Goal: Task Accomplishment & Management: Use online tool/utility

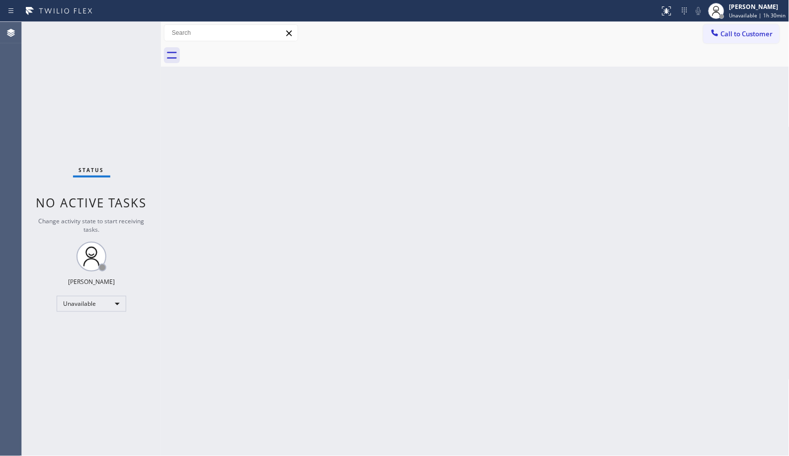
drag, startPoint x: 738, startPoint y: 39, endPoint x: 395, endPoint y: 95, distance: 347.0
click at [735, 39] on button "Call to Customer" at bounding box center [742, 33] width 76 height 19
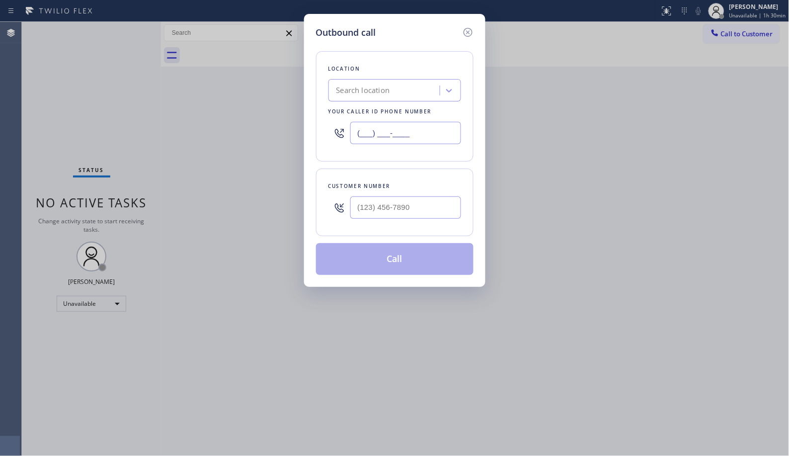
drag, startPoint x: 386, startPoint y: 121, endPoint x: 277, endPoint y: 79, distance: 117.0
click at [296, 96] on div "Outbound call Location Search location Your caller id phone number (___) ___-__…" at bounding box center [394, 228] width 789 height 456
paste input "323) 416-2342"
type input "[PHONE_NUMBER]"
click at [387, 201] on input "(___) ___-____" at bounding box center [405, 207] width 111 height 22
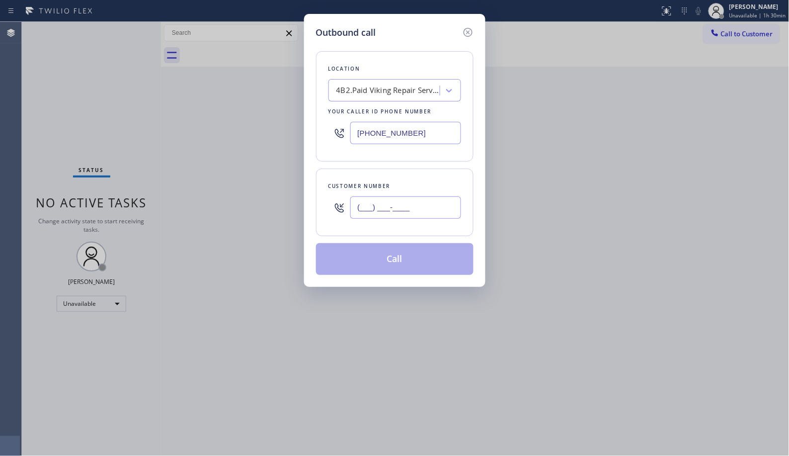
paste input "310) 977-7650"
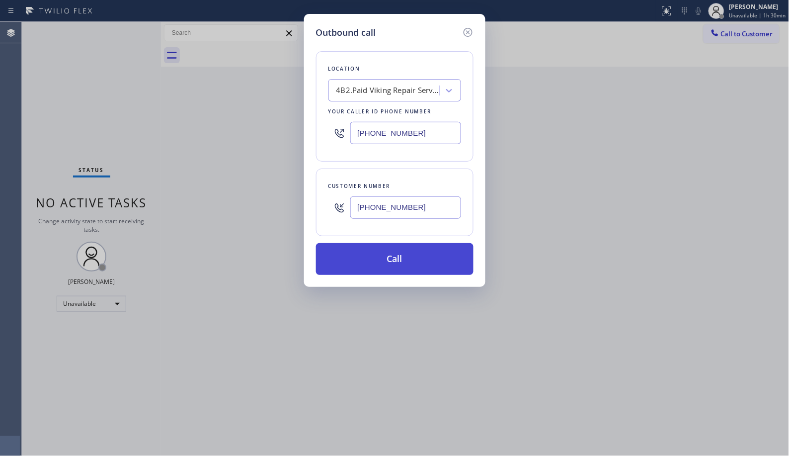
type input "[PHONE_NUMBER]"
click at [409, 264] on button "Call" at bounding box center [395, 259] width 158 height 32
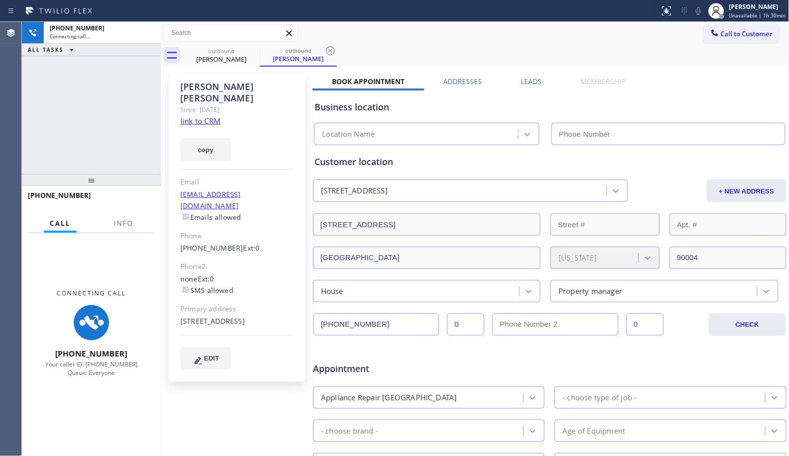
type input "[PHONE_NUMBER]"
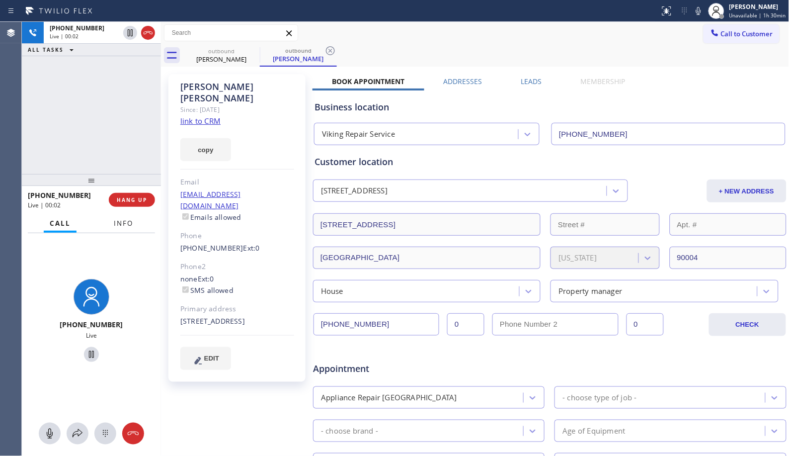
click at [130, 227] on span "Info" at bounding box center [123, 223] width 19 height 9
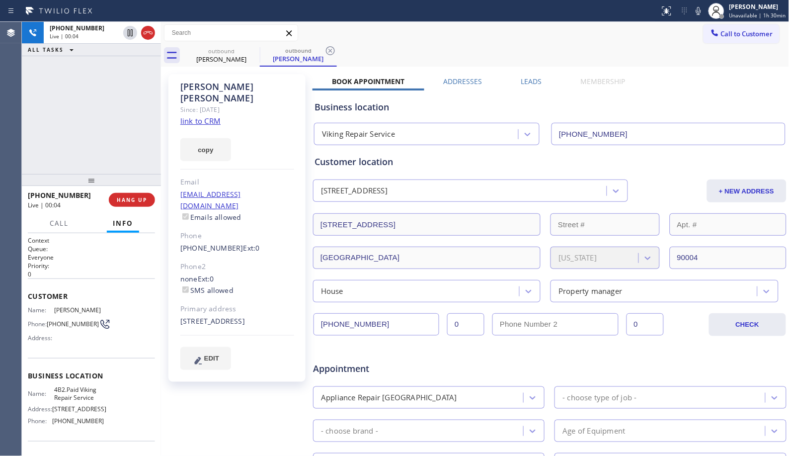
drag, startPoint x: 325, startPoint y: 55, endPoint x: 325, endPoint y: 42, distance: 12.9
click at [325, 55] on icon at bounding box center [330, 51] width 12 height 12
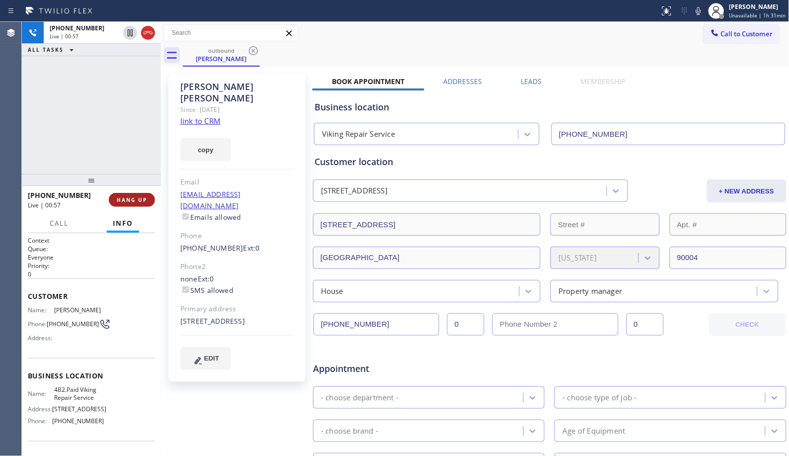
click at [130, 196] on span "HANG UP" at bounding box center [132, 199] width 30 height 7
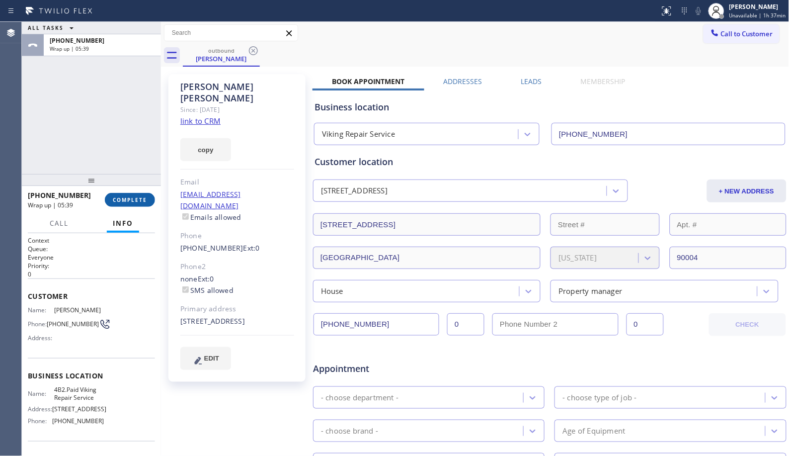
click at [139, 197] on button "COMPLETE" at bounding box center [130, 200] width 50 height 14
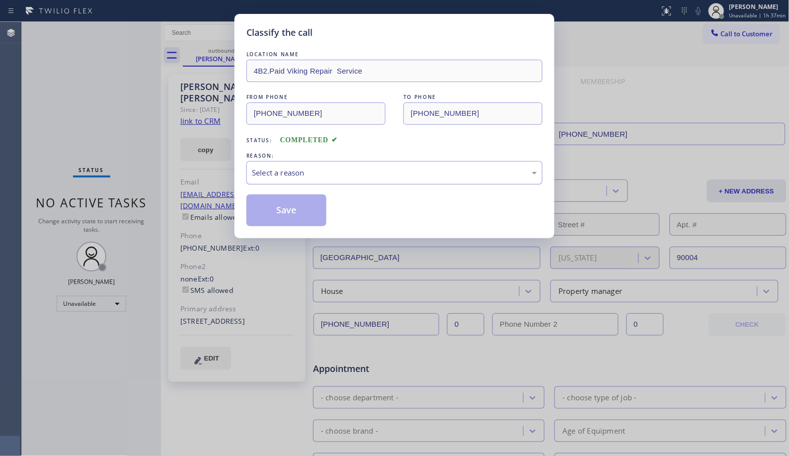
drag, startPoint x: 435, startPoint y: 179, endPoint x: 412, endPoint y: 180, distance: 22.9
click at [414, 180] on div "Select a reason" at bounding box center [394, 172] width 296 height 23
click at [291, 213] on button "Save" at bounding box center [286, 210] width 80 height 32
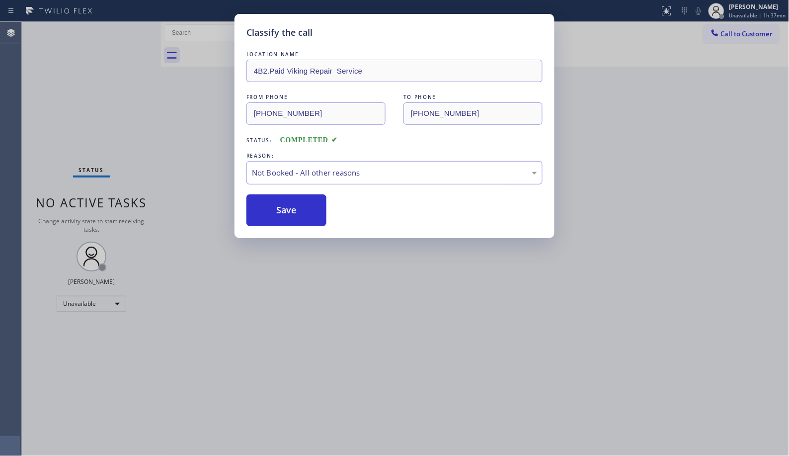
click at [740, 38] on div "Classify the call LOCATION NAME 4B2.Paid Viking Repair Service FROM PHONE [PHON…" at bounding box center [394, 228] width 789 height 456
click at [740, 38] on button "Call to Customer" at bounding box center [742, 33] width 76 height 19
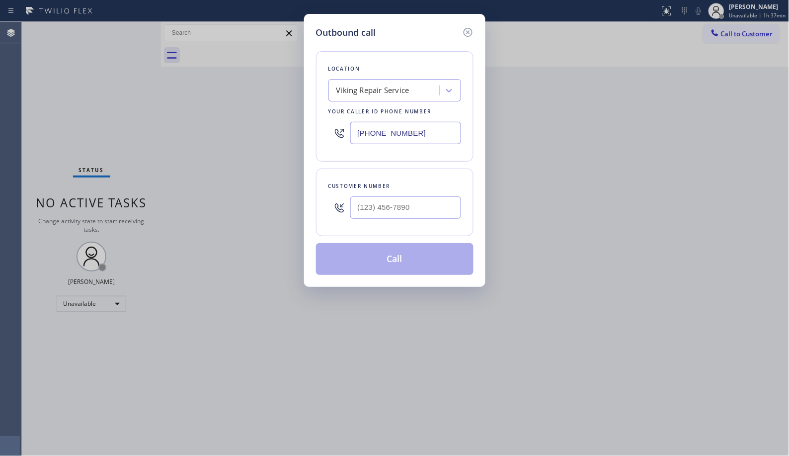
drag, startPoint x: 335, startPoint y: 128, endPoint x: 302, endPoint y: 80, distance: 58.6
click at [312, 115] on div "Outbound call Location Viking Repair Service Your caller id phone number [PHONE…" at bounding box center [394, 150] width 181 height 273
paste input "15) 818-3574"
type input "[PHONE_NUMBER]"
drag, startPoint x: 378, startPoint y: 207, endPoint x: 334, endPoint y: 191, distance: 46.7
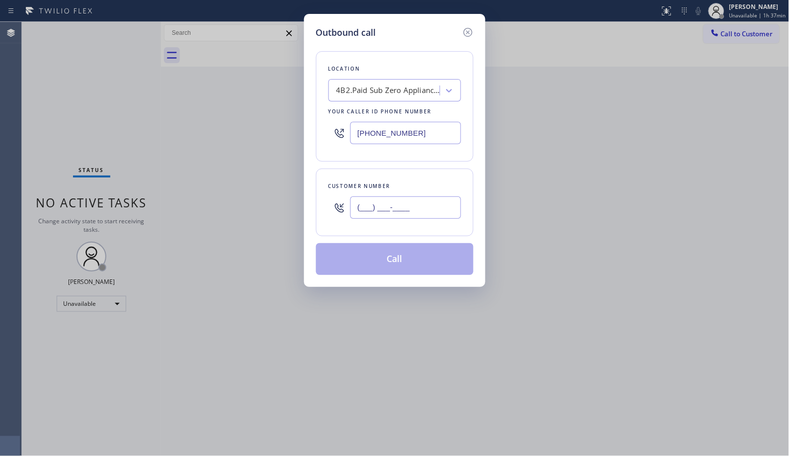
click at [339, 197] on div "(___) ___-____" at bounding box center [394, 207] width 133 height 32
paste input "332) 223-9397"
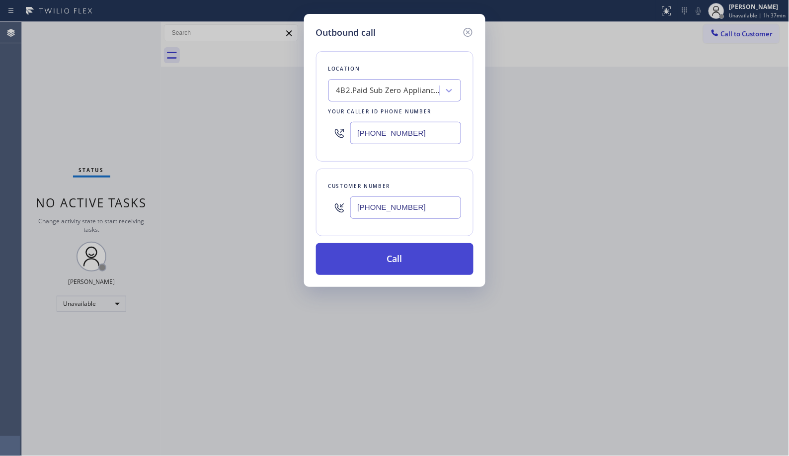
type input "[PHONE_NUMBER]"
click at [404, 274] on button "Call" at bounding box center [395, 259] width 158 height 32
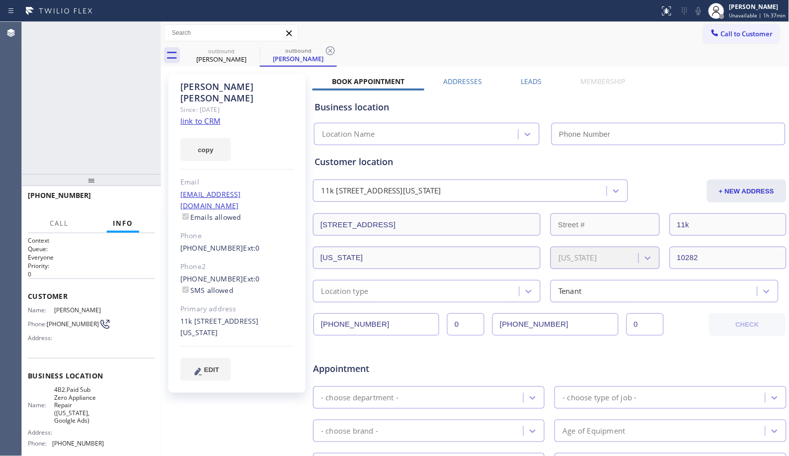
type input "[PHONE_NUMBER]"
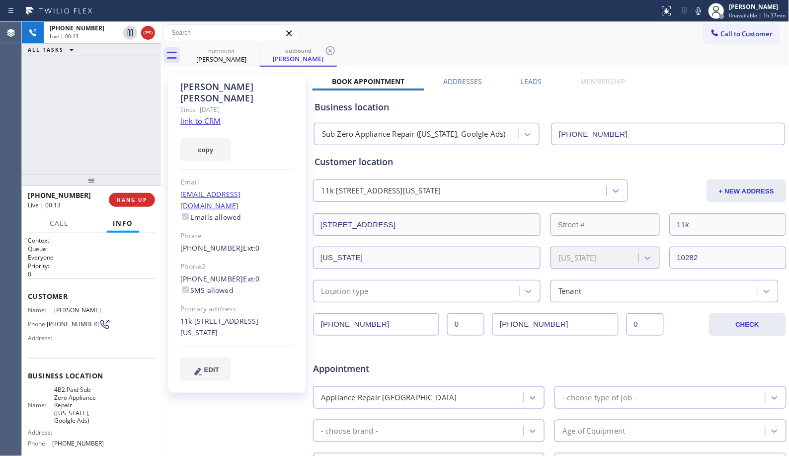
click at [340, 52] on div "outbound [PERSON_NAME] outbound [PERSON_NAME]" at bounding box center [486, 55] width 607 height 22
click at [332, 50] on icon at bounding box center [330, 51] width 12 height 12
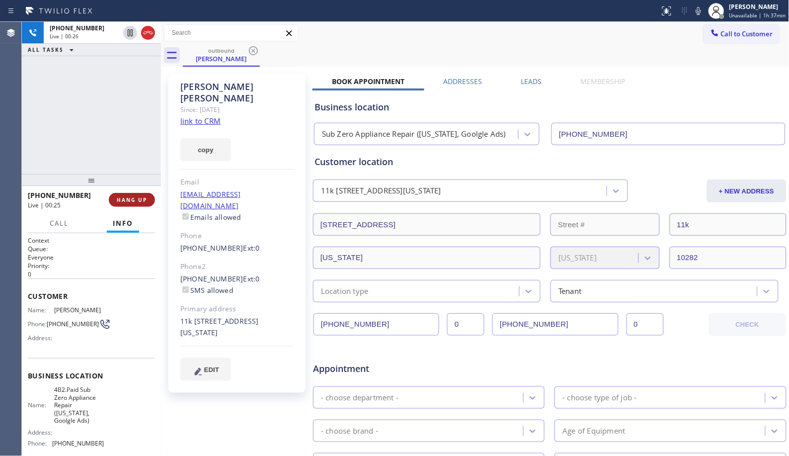
click at [140, 198] on span "HANG UP" at bounding box center [132, 199] width 30 height 7
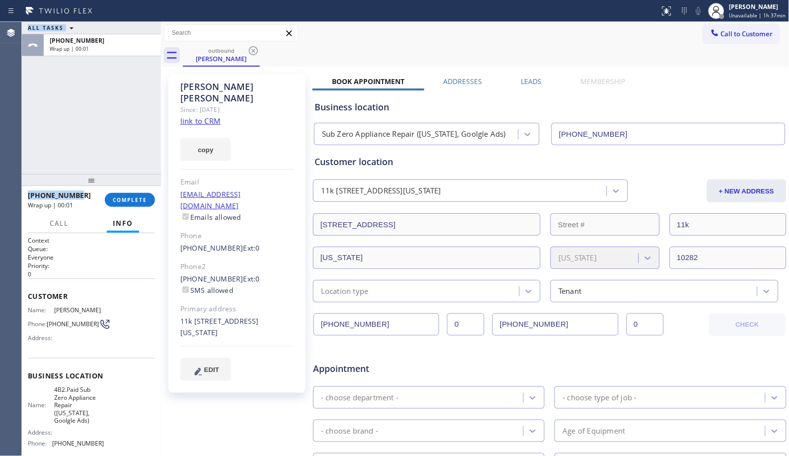
drag, startPoint x: 42, startPoint y: 194, endPoint x: 8, endPoint y: 195, distance: 33.3
click at [8, 195] on div "Agent Desktop Classify the call LOCATION NAME 4B2.Paid Viking Repair Service FR…" at bounding box center [394, 239] width 789 height 434
click at [82, 196] on div "[PHONE_NUMBER]" at bounding box center [63, 194] width 70 height 9
drag, startPoint x: 82, startPoint y: 196, endPoint x: 40, endPoint y: 191, distance: 42.5
click at [39, 194] on div "[PHONE_NUMBER]" at bounding box center [63, 194] width 70 height 9
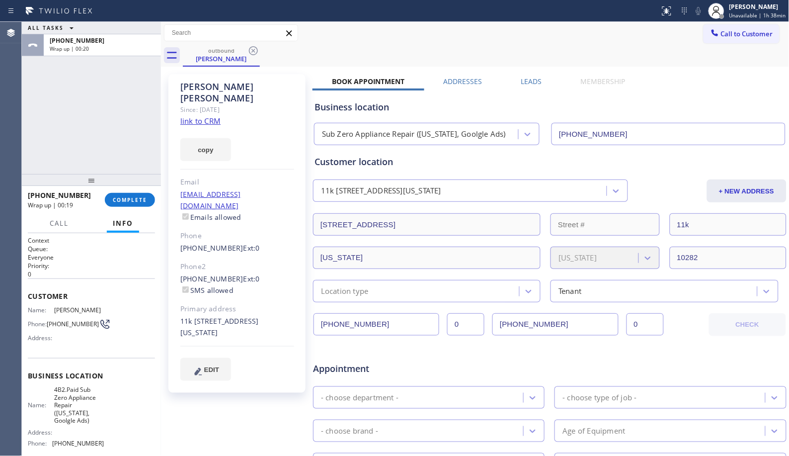
click at [88, 160] on div "ALL TASKS ALL TASKS ACTIVE TASKS TASKS IN WRAP UP [PHONE_NUMBER] Wrap up | 00:20" at bounding box center [91, 98] width 139 height 152
drag, startPoint x: 80, startPoint y: 197, endPoint x: 37, endPoint y: 191, distance: 43.7
click at [37, 191] on div "[PHONE_NUMBER]" at bounding box center [63, 194] width 70 height 9
copy span "3322239397"
click at [135, 200] on span "COMPLETE" at bounding box center [130, 199] width 34 height 7
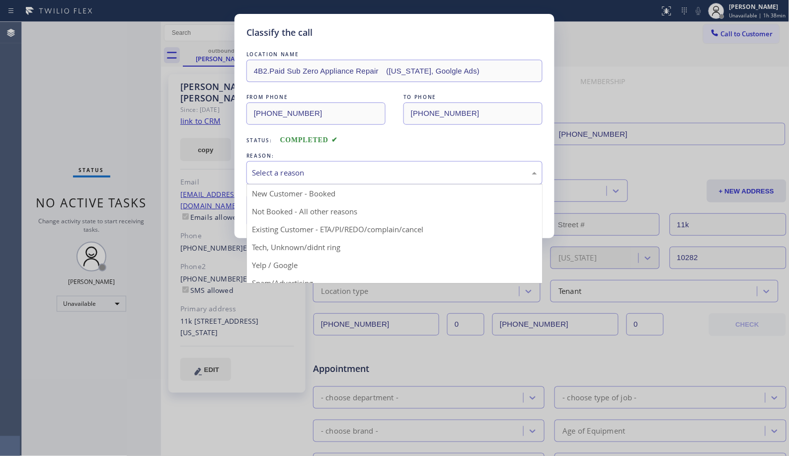
click at [346, 175] on div "Select a reason" at bounding box center [394, 172] width 285 height 11
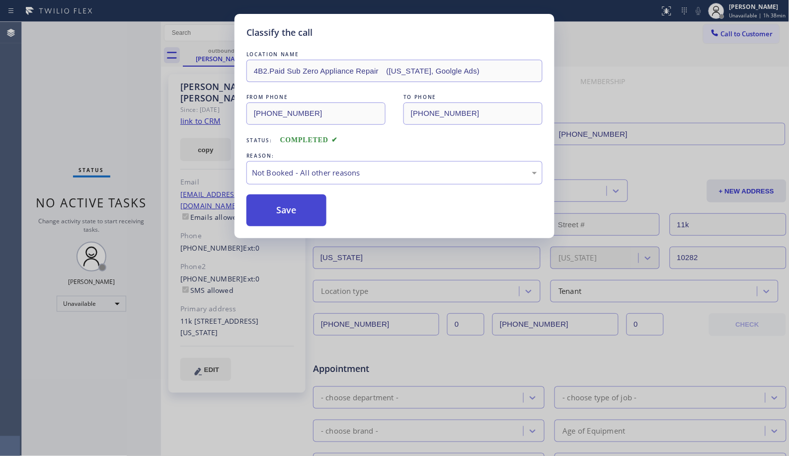
click at [289, 225] on button "Save" at bounding box center [286, 210] width 80 height 32
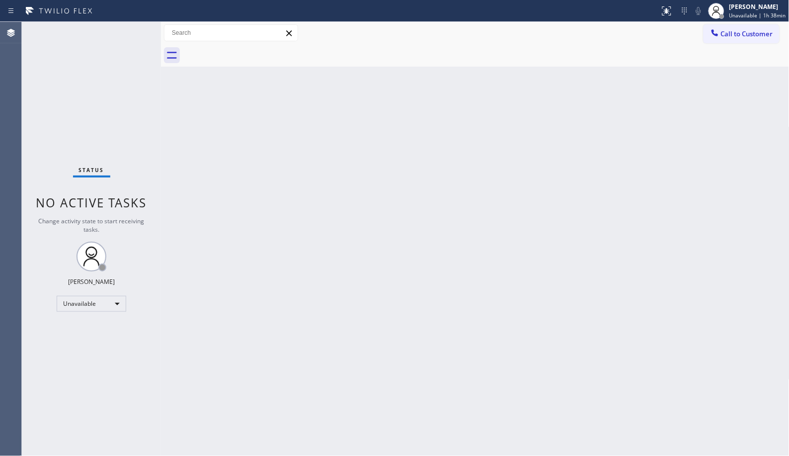
click at [749, 46] on div at bounding box center [486, 55] width 607 height 22
click at [749, 38] on span "Call to Customer" at bounding box center [747, 33] width 52 height 9
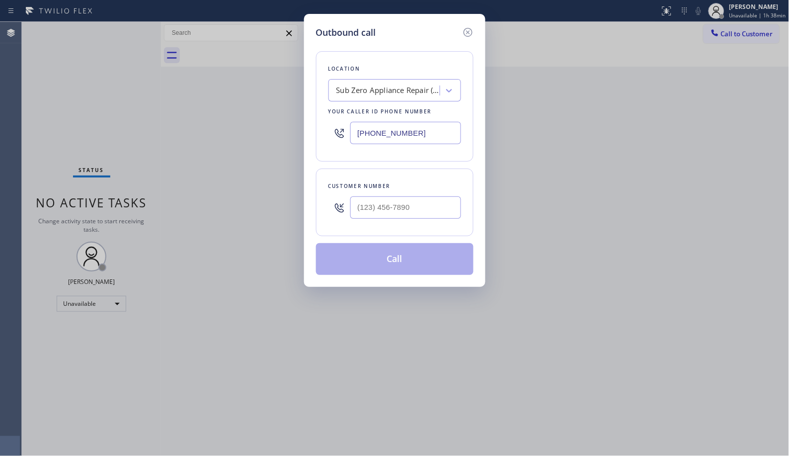
drag, startPoint x: 459, startPoint y: 197, endPoint x: 210, endPoint y: 148, distance: 253.7
click at [257, 176] on div "Outbound call Location Sub Zero Appliance Repair ([US_STATE], Goolgle Ads) Your…" at bounding box center [394, 228] width 789 height 456
click at [414, 205] on input "(___) ___-____" at bounding box center [405, 207] width 111 height 22
drag, startPoint x: 421, startPoint y: 206, endPoint x: 318, endPoint y: 191, distance: 103.9
click at [318, 191] on div "Customer number (___) ___-____" at bounding box center [395, 202] width 158 height 68
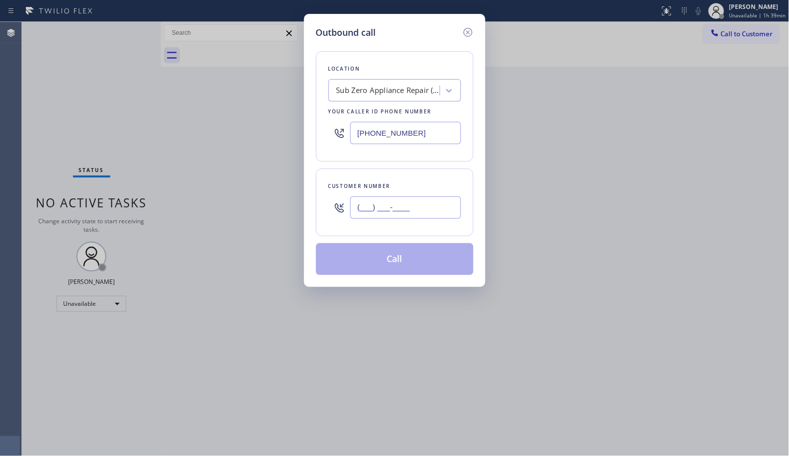
paste input "332) 223-9397"
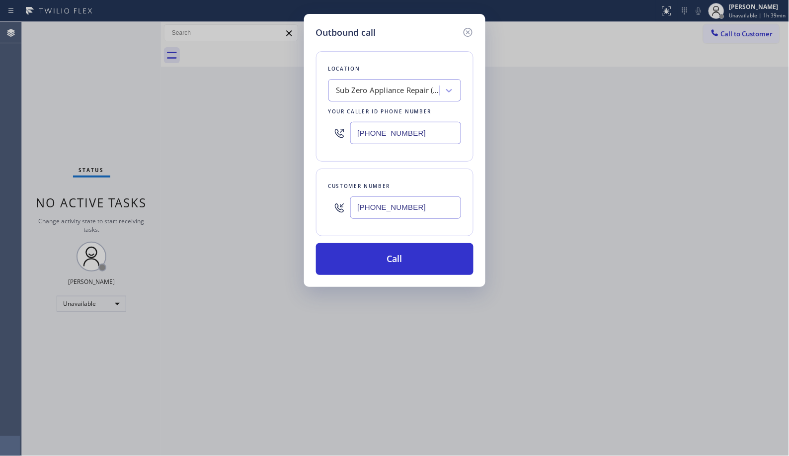
type input "[PHONE_NUMBER]"
drag, startPoint x: 410, startPoint y: 242, endPoint x: 411, endPoint y: 255, distance: 13.0
click at [411, 255] on div "Location Sub Zero Appliance Repair ([US_STATE], Goolgle Ads) Your caller id pho…" at bounding box center [395, 157] width 158 height 236
click at [412, 256] on button "Call" at bounding box center [395, 259] width 158 height 32
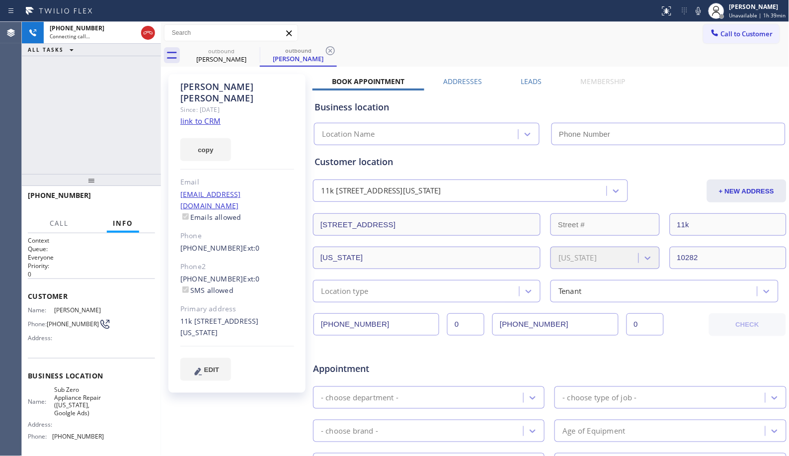
type input "[PHONE_NUMBER]"
click at [103, 132] on div "[PHONE_NUMBER] Connecting call… ALL TASKS ALL TASKS ACTIVE TASKS TASKS IN WRAP …" at bounding box center [91, 98] width 139 height 152
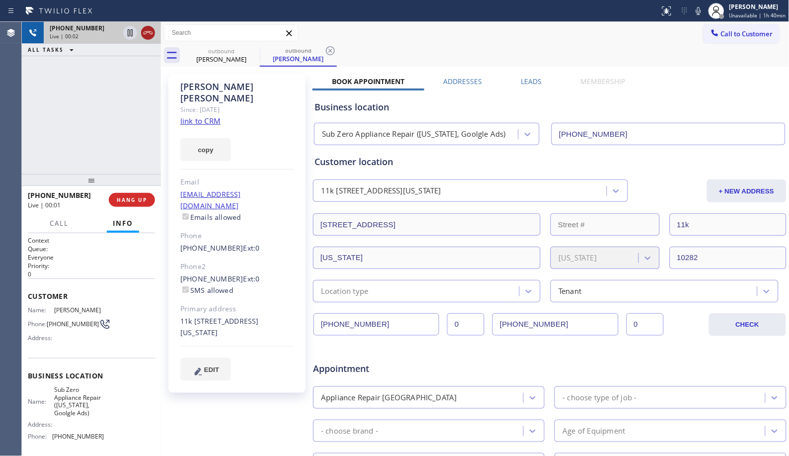
click at [146, 33] on icon at bounding box center [148, 32] width 9 height 3
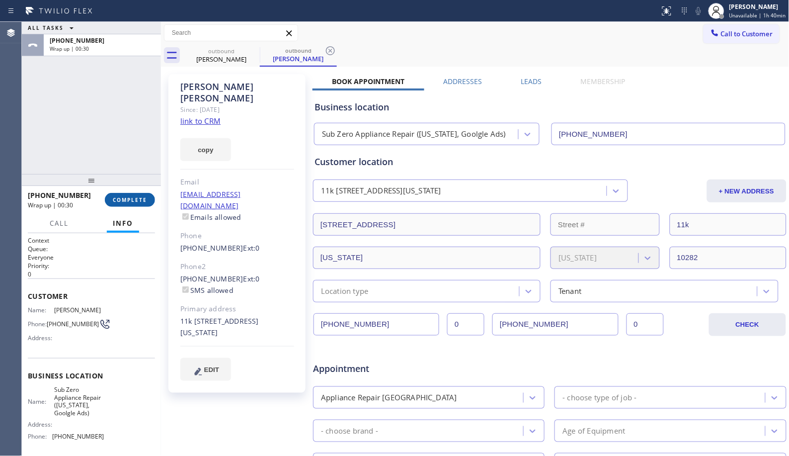
click at [114, 195] on button "COMPLETE" at bounding box center [130, 200] width 50 height 14
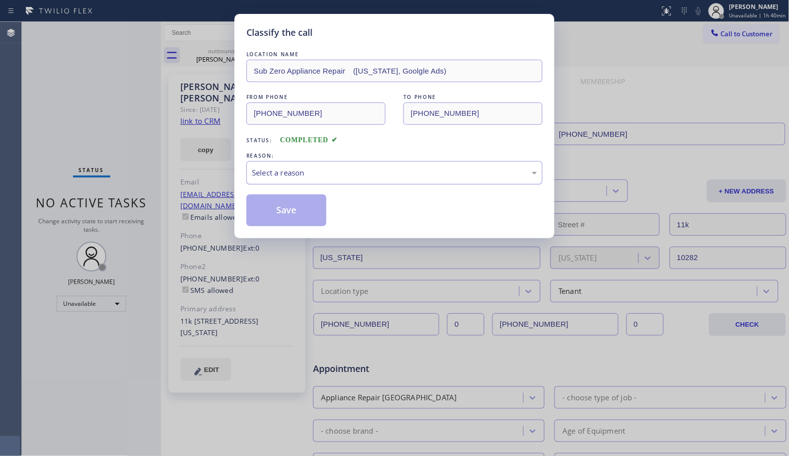
click at [380, 179] on div "Select a reason" at bounding box center [394, 172] width 296 height 23
click at [271, 207] on button "Save" at bounding box center [286, 210] width 80 height 32
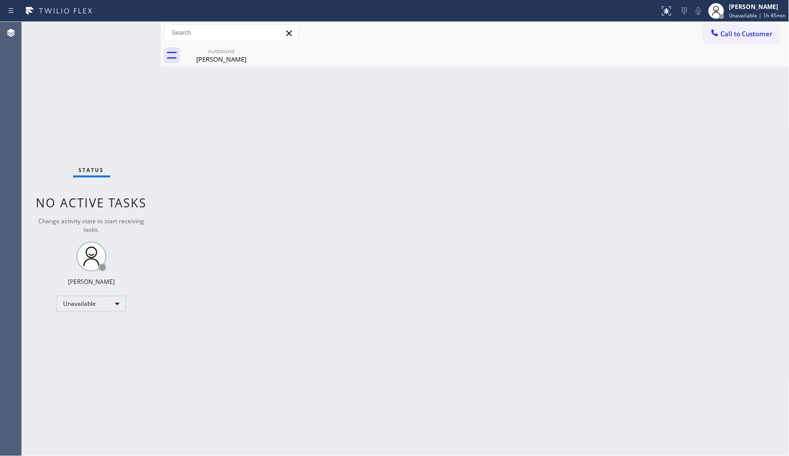
drag, startPoint x: 651, startPoint y: 309, endPoint x: 639, endPoint y: 300, distance: 15.3
click at [639, 301] on div "Back to Dashboard Change Sender ID Customers Technicians Select a contact Outbo…" at bounding box center [475, 239] width 629 height 434
click at [209, 58] on div "[PERSON_NAME]" at bounding box center [221, 59] width 75 height 9
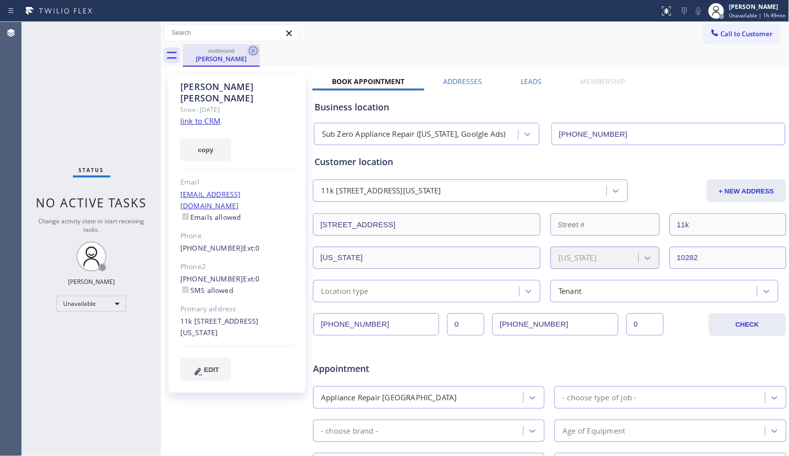
click at [255, 51] on icon at bounding box center [253, 51] width 12 height 12
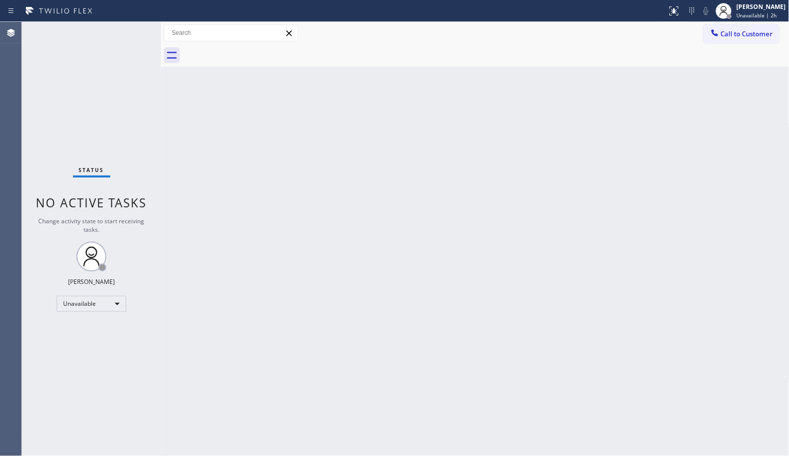
click at [552, 185] on div "Back to Dashboard Change Sender ID Customers Technicians Select a contact Outbo…" at bounding box center [475, 239] width 629 height 434
click at [612, 229] on div "Back to Dashboard Change Sender ID Customers Technicians Select a contact Outbo…" at bounding box center [475, 239] width 629 height 434
click at [488, 86] on div "Back to Dashboard Change Sender ID Customers Technicians Select a contact Outbo…" at bounding box center [475, 239] width 629 height 434
click at [754, 16] on span "Unavailable | 2h 12min" at bounding box center [757, 15] width 57 height 7
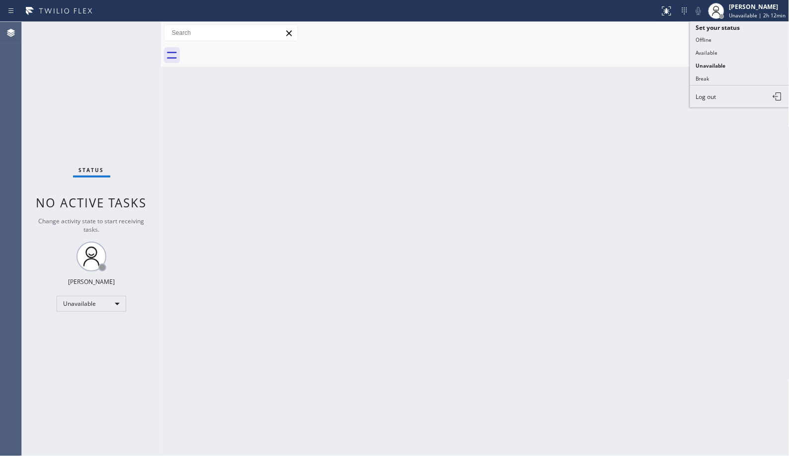
drag, startPoint x: 697, startPoint y: 81, endPoint x: 697, endPoint y: 53, distance: 27.8
click at [697, 80] on button "Break" at bounding box center [739, 78] width 99 height 13
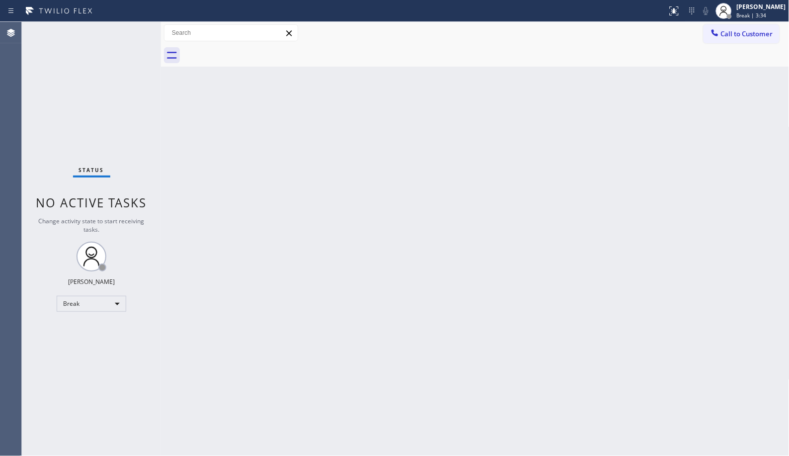
click at [420, 309] on div "Back to Dashboard Change Sender ID Customers Technicians Select a contact Outbo…" at bounding box center [475, 239] width 629 height 434
click at [415, 210] on div "Back to Dashboard Change Sender ID Customers Technicians Select a contact Outbo…" at bounding box center [475, 239] width 629 height 434
drag, startPoint x: 752, startPoint y: 11, endPoint x: 749, endPoint y: 39, distance: 28.0
click at [752, 11] on div "[PERSON_NAME] Break | 11:08" at bounding box center [762, 10] width 54 height 17
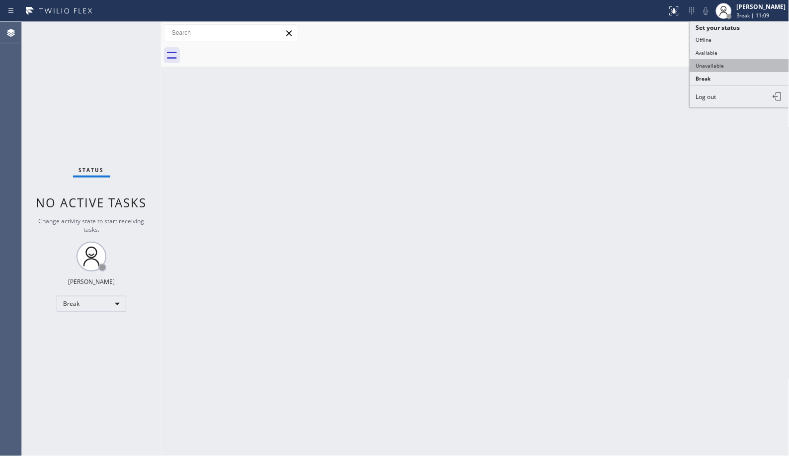
click at [720, 67] on button "Unavailable" at bounding box center [739, 65] width 99 height 13
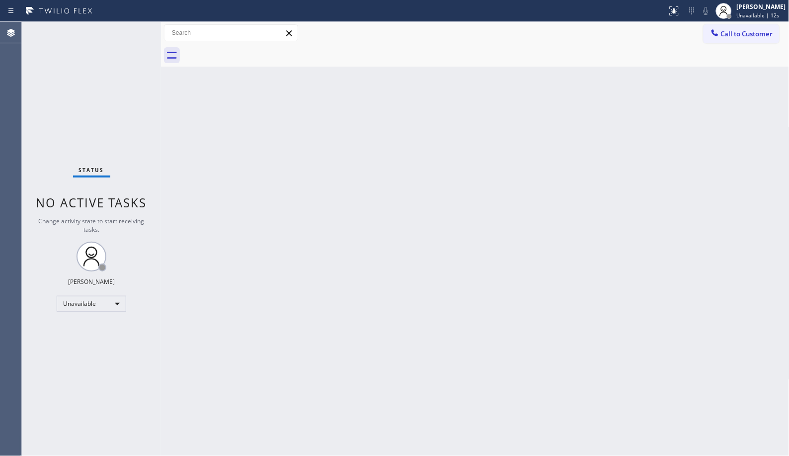
click at [491, 308] on div "Back to Dashboard Change Sender ID Customers Technicians Select a contact Outbo…" at bounding box center [475, 239] width 629 height 434
drag, startPoint x: 605, startPoint y: 276, endPoint x: 361, endPoint y: 7, distance: 363.3
click at [605, 276] on div "Back to Dashboard Change Sender ID Customers Technicians Select a contact Outbo…" at bounding box center [475, 239] width 629 height 434
click at [730, 33] on span "Call to Customer" at bounding box center [747, 33] width 52 height 9
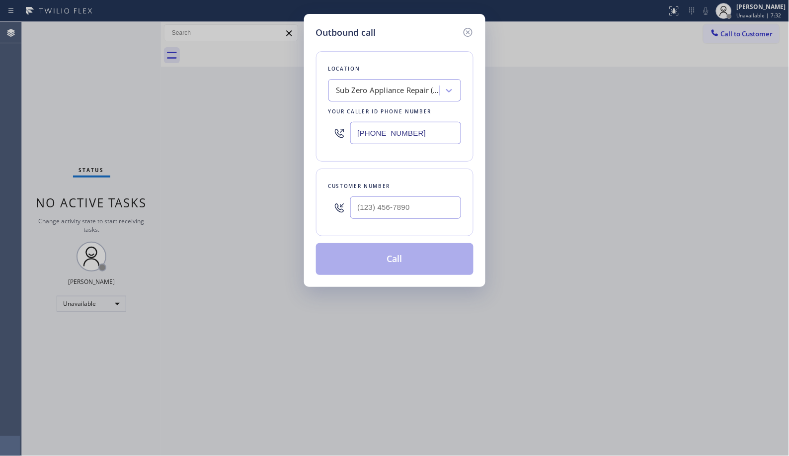
drag, startPoint x: 430, startPoint y: 135, endPoint x: 297, endPoint y: 102, distance: 137.6
click at [304, 107] on div "Outbound call Location Sub Zero Appliance Repair ([US_STATE], Goolgle Ads) Your…" at bounding box center [394, 150] width 181 height 273
paste input "657) 312-3323"
type input "[PHONE_NUMBER]"
drag, startPoint x: 435, startPoint y: 204, endPoint x: 262, endPoint y: 184, distance: 174.0
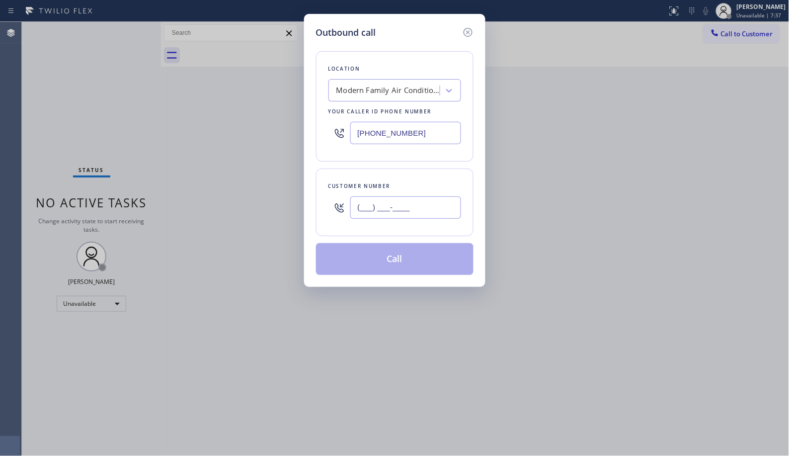
click at [270, 186] on div "Outbound call Location Modern Family Air Conditioning & Heating [GEOGRAPHIC_DAT…" at bounding box center [394, 228] width 789 height 456
paste input "909) 708-2136"
type input "[PHONE_NUMBER]"
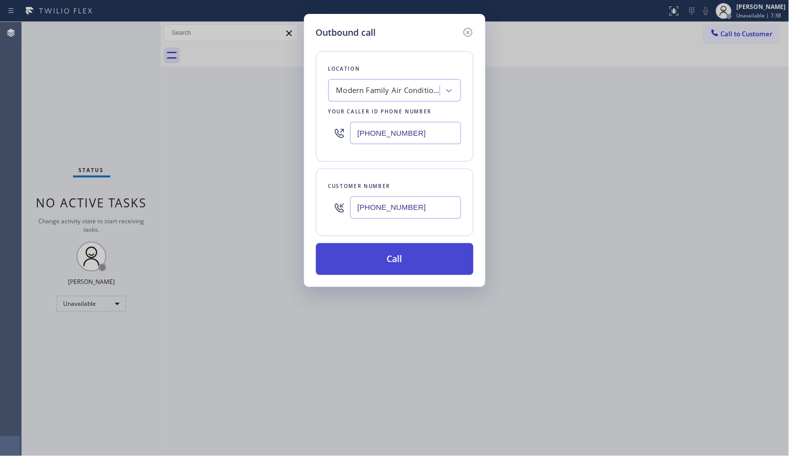
click at [411, 263] on button "Call" at bounding box center [395, 259] width 158 height 32
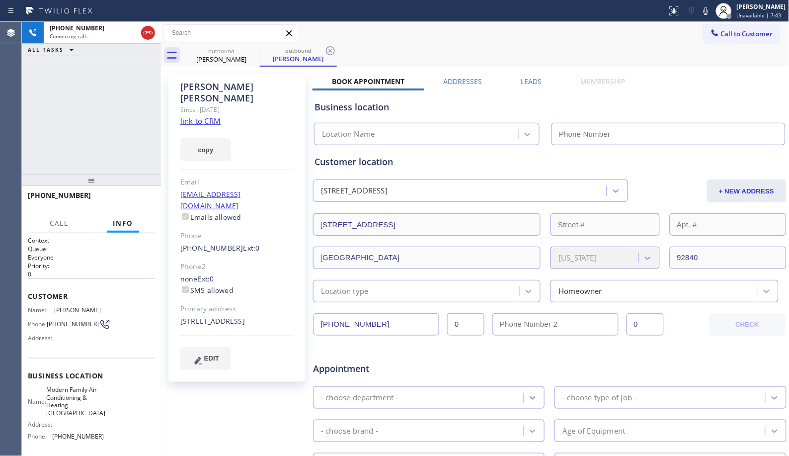
type input "[PHONE_NUMBER]"
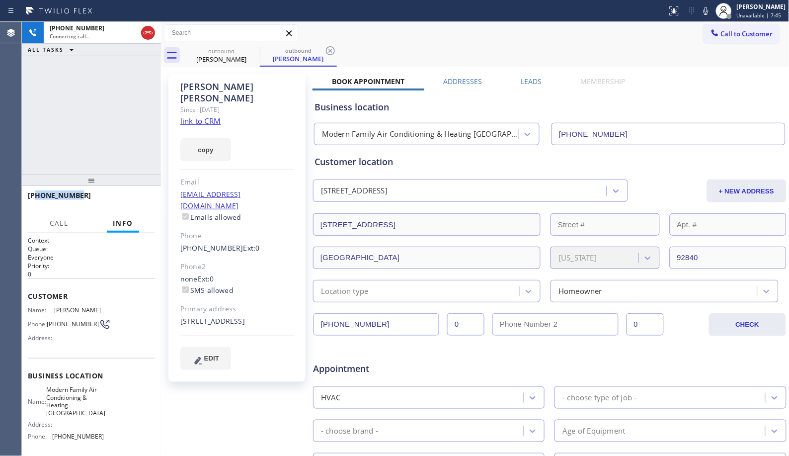
drag, startPoint x: 65, startPoint y: 194, endPoint x: 37, endPoint y: 198, distance: 27.5
click at [37, 198] on div "[PHONE_NUMBER]" at bounding box center [88, 194] width 120 height 9
click at [318, 55] on div "[PERSON_NAME]" at bounding box center [298, 58] width 75 height 9
click at [325, 52] on icon at bounding box center [330, 51] width 12 height 12
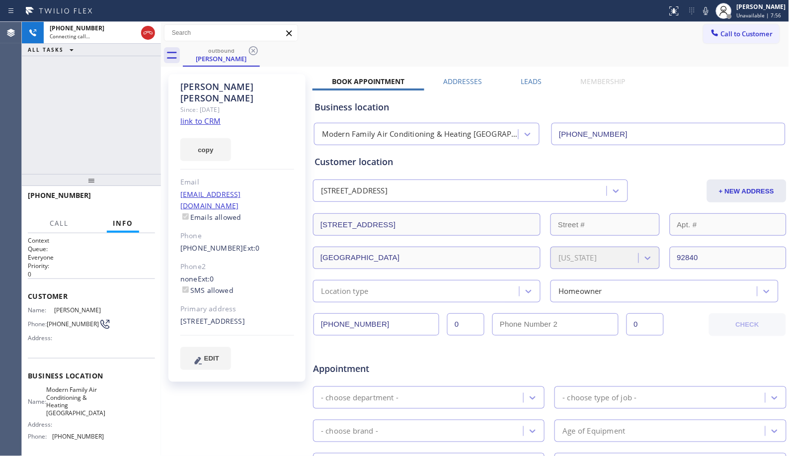
drag, startPoint x: 141, startPoint y: 146, endPoint x: 278, endPoint y: 91, distance: 147.9
click at [141, 146] on div "[PHONE_NUMBER] Connecting call… ALL TASKS ALL TASKS ACTIVE TASKS TASKS IN WRAP …" at bounding box center [91, 98] width 139 height 152
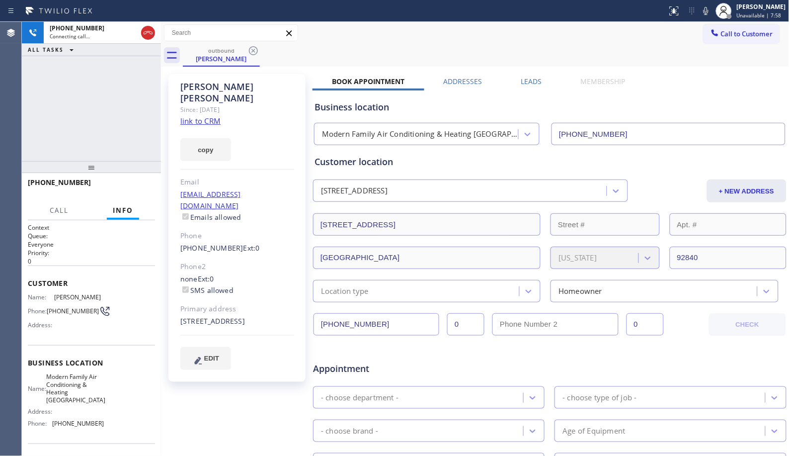
drag, startPoint x: 88, startPoint y: 182, endPoint x: 93, endPoint y: 169, distance: 13.8
click at [93, 169] on div at bounding box center [91, 167] width 139 height 12
click at [148, 33] on icon at bounding box center [148, 33] width 12 height 12
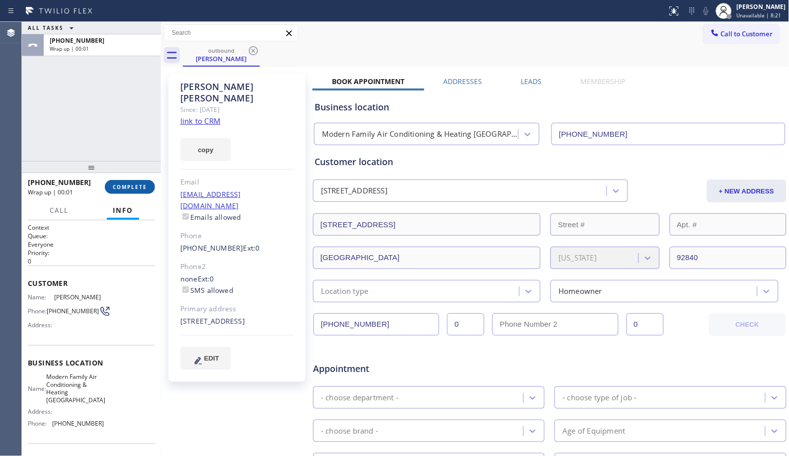
click at [132, 190] on button "COMPLETE" at bounding box center [130, 187] width 50 height 14
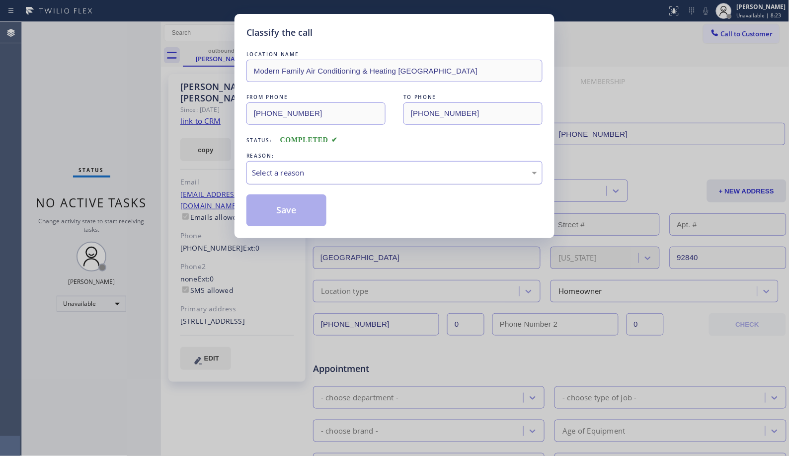
click at [286, 175] on div "Select a reason" at bounding box center [394, 172] width 285 height 11
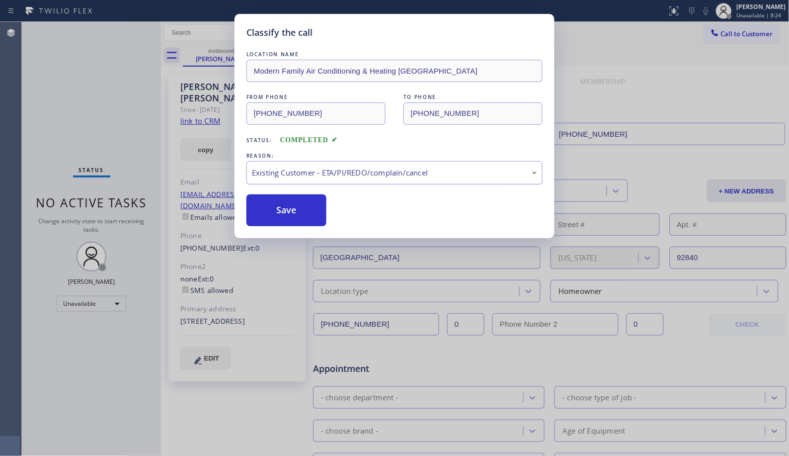
click at [299, 179] on div "Existing Customer - ETA/PI/REDO/complain/cancel" at bounding box center [394, 172] width 296 height 23
click at [296, 215] on button "Save" at bounding box center [286, 210] width 80 height 32
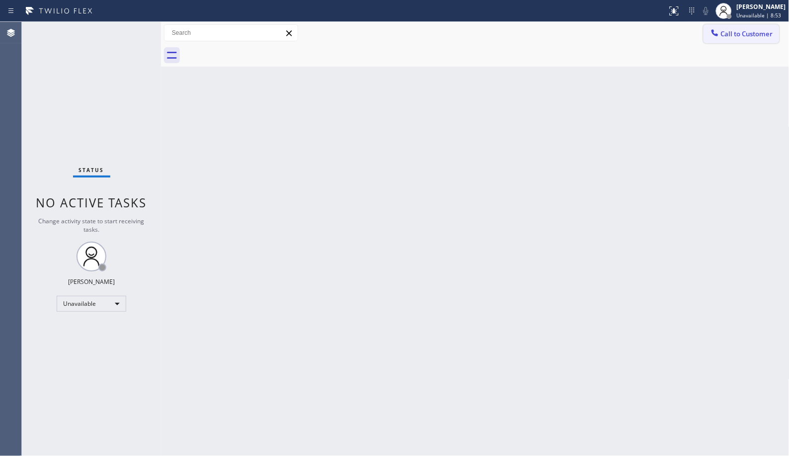
click at [765, 40] on button "Call to Customer" at bounding box center [742, 33] width 76 height 19
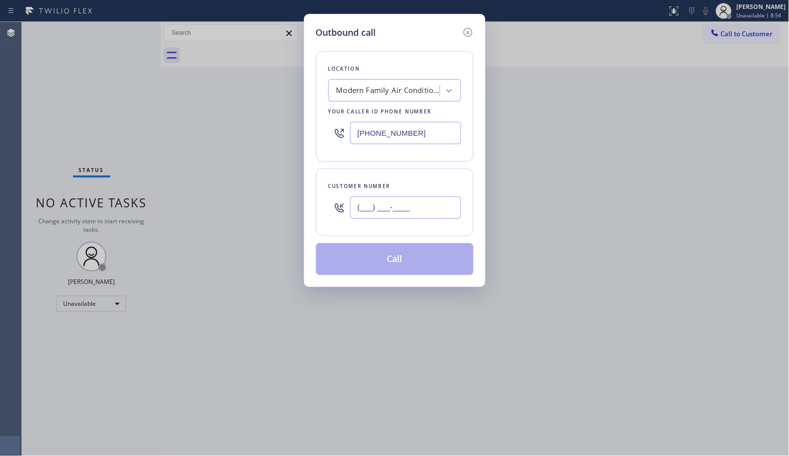
drag, startPoint x: 416, startPoint y: 208, endPoint x: 330, endPoint y: 206, distance: 85.5
click at [330, 207] on div "(___) ___-____" at bounding box center [394, 207] width 133 height 32
paste input "909) 708-2136"
type input "[PHONE_NUMBER]"
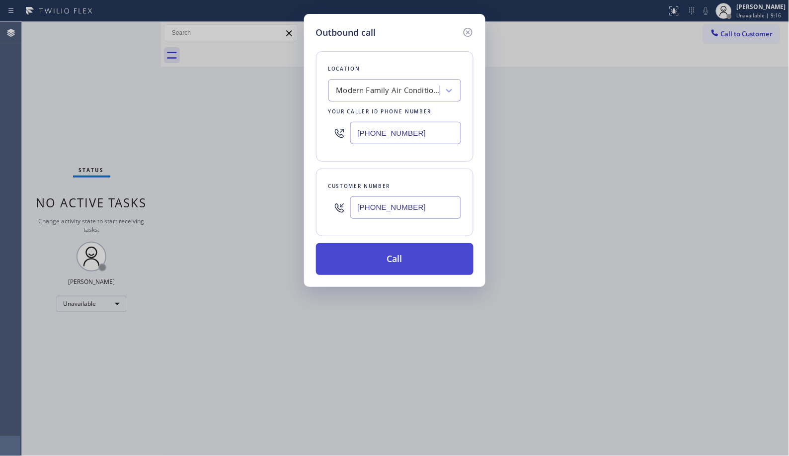
drag, startPoint x: 433, startPoint y: 260, endPoint x: 543, endPoint y: 169, distance: 142.6
click at [433, 259] on button "Call" at bounding box center [395, 259] width 158 height 32
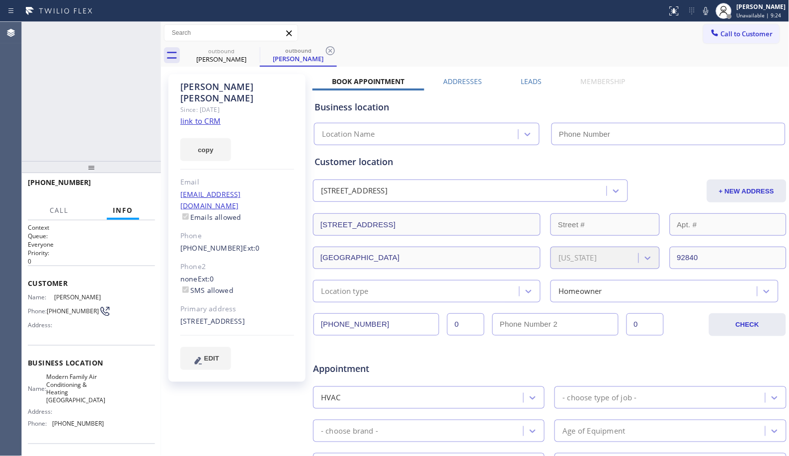
type input "[PHONE_NUMBER]"
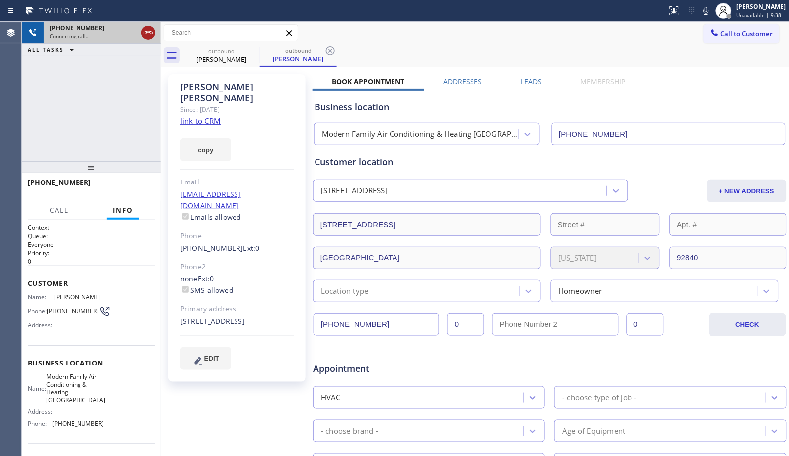
click at [153, 32] on icon at bounding box center [148, 33] width 12 height 12
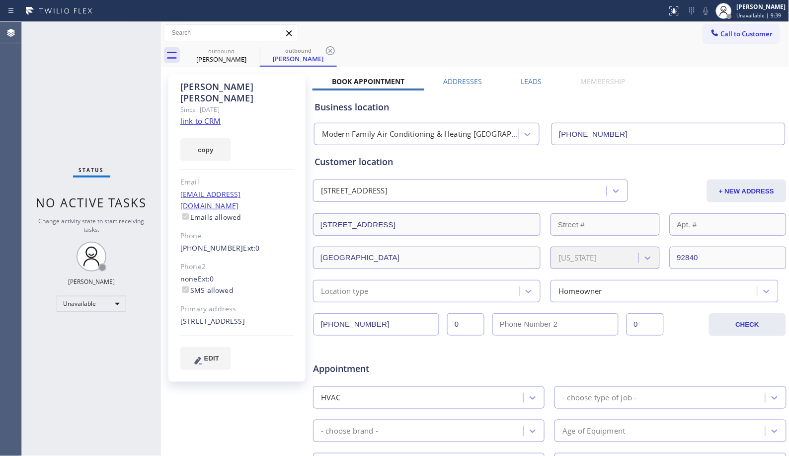
drag, startPoint x: 334, startPoint y: 49, endPoint x: 298, endPoint y: 47, distance: 35.8
click at [333, 49] on icon at bounding box center [330, 51] width 12 height 12
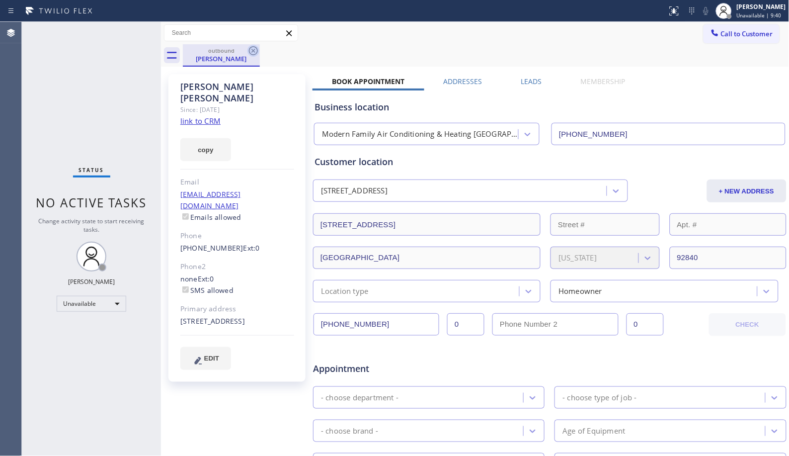
click at [256, 51] on icon at bounding box center [253, 51] width 12 height 12
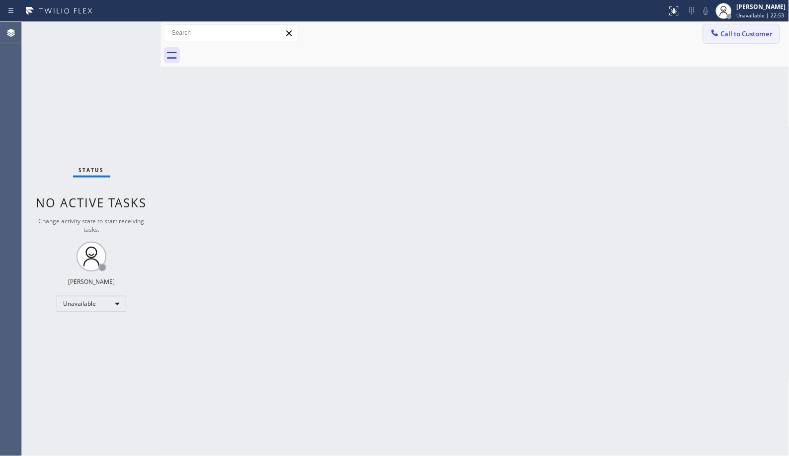
click at [763, 37] on span "Call to Customer" at bounding box center [747, 33] width 52 height 9
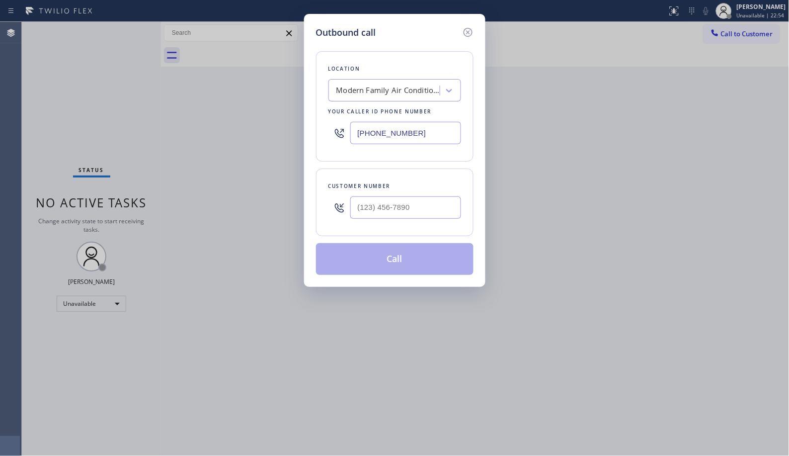
drag, startPoint x: 424, startPoint y: 130, endPoint x: 323, endPoint y: 97, distance: 106.1
click at [323, 97] on div "Location Modern Family Air Conditioning & Heating [GEOGRAPHIC_DATA] Your caller…" at bounding box center [395, 106] width 158 height 110
paste input "424) 203-0237"
type input "[PHONE_NUMBER]"
paste input "818) 324-5700"
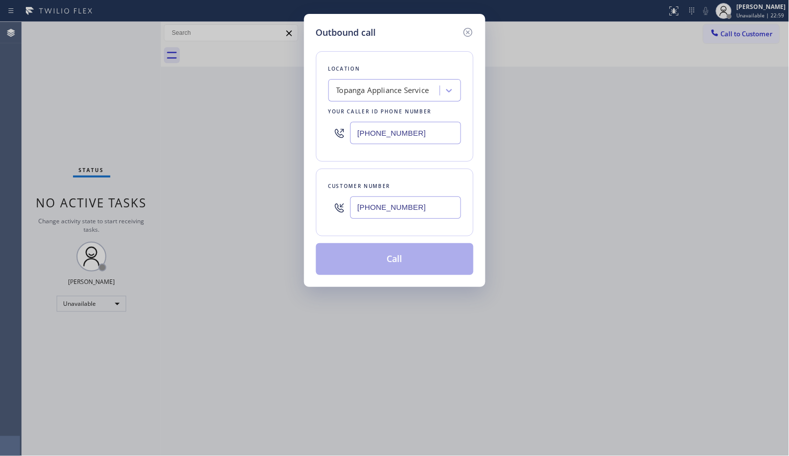
drag, startPoint x: 415, startPoint y: 208, endPoint x: 342, endPoint y: 193, distance: 75.0
click at [343, 193] on div "[PHONE_NUMBER]" at bounding box center [394, 207] width 133 height 32
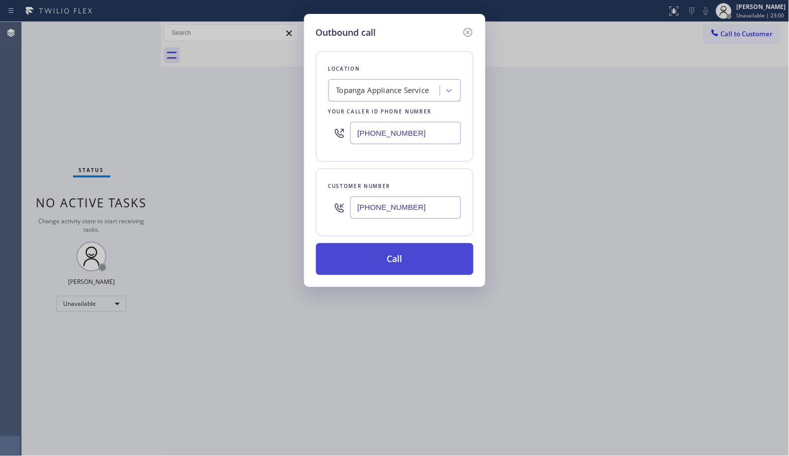
type input "[PHONE_NUMBER]"
click at [401, 262] on button "Call" at bounding box center [395, 259] width 158 height 32
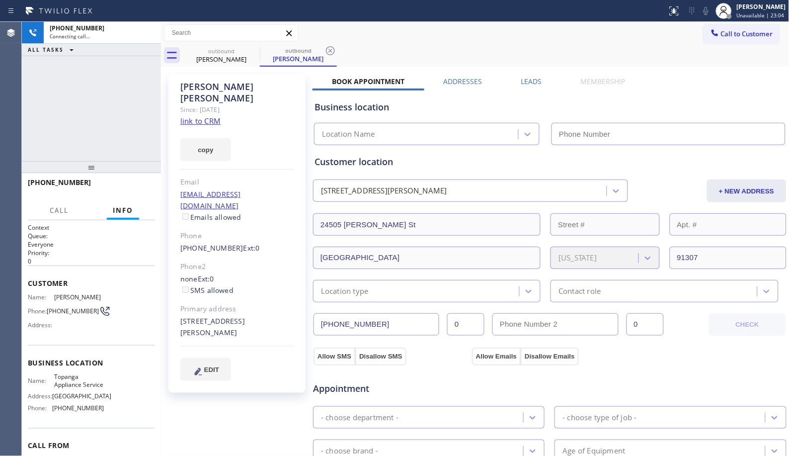
type input "[PHONE_NUMBER]"
drag, startPoint x: 103, startPoint y: 81, endPoint x: 158, endPoint y: 87, distance: 54.9
click at [103, 81] on div "[PHONE_NUMBER] Connecting call… ALL TASKS ALL TASKS ACTIVE TASKS TASKS IN WRAP …" at bounding box center [91, 91] width 139 height 139
type input "[PHONE_NUMBER]"
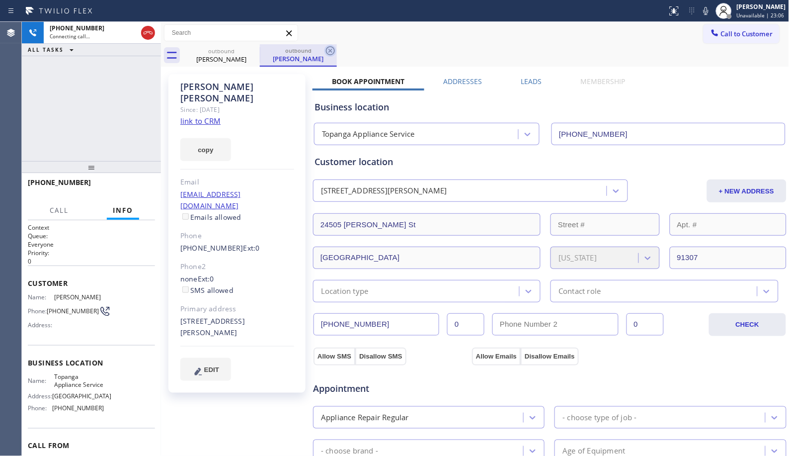
click at [331, 48] on icon at bounding box center [330, 51] width 12 height 12
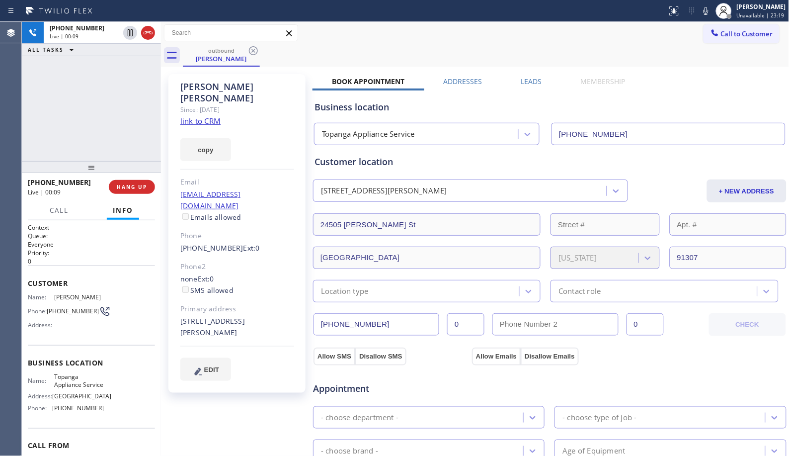
drag, startPoint x: 148, startPoint y: 32, endPoint x: 150, endPoint y: 64, distance: 31.4
click at [147, 36] on icon at bounding box center [148, 33] width 12 height 12
click at [139, 190] on button "HANG UP" at bounding box center [132, 187] width 46 height 14
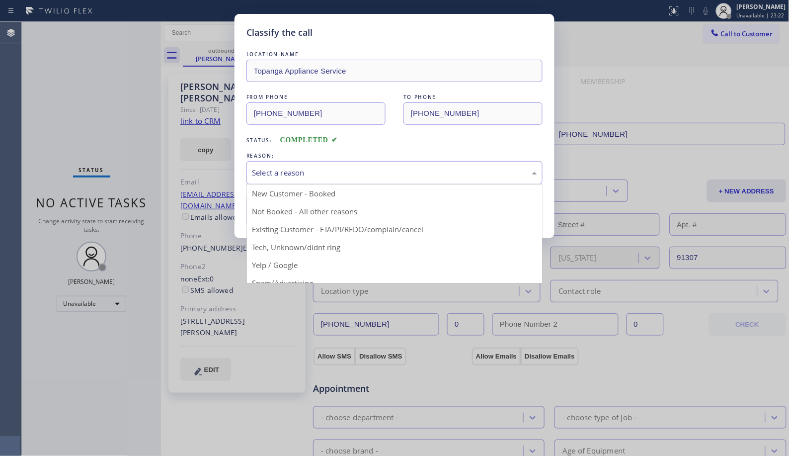
click at [318, 176] on div "Select a reason" at bounding box center [394, 172] width 285 height 11
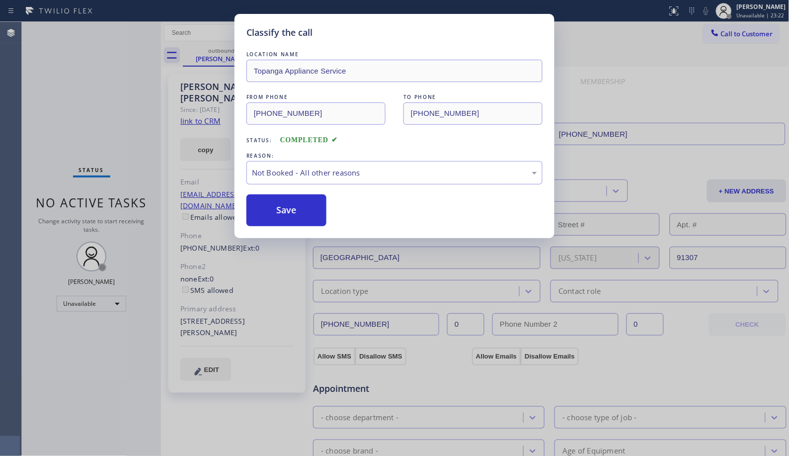
click at [287, 214] on button "Save" at bounding box center [286, 210] width 80 height 32
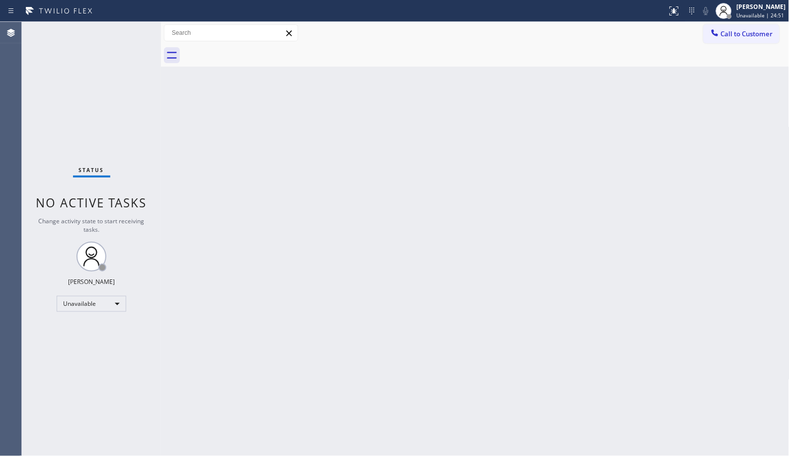
drag, startPoint x: 728, startPoint y: 34, endPoint x: 390, endPoint y: 97, distance: 344.2
click at [722, 34] on span "Call to Customer" at bounding box center [747, 33] width 52 height 9
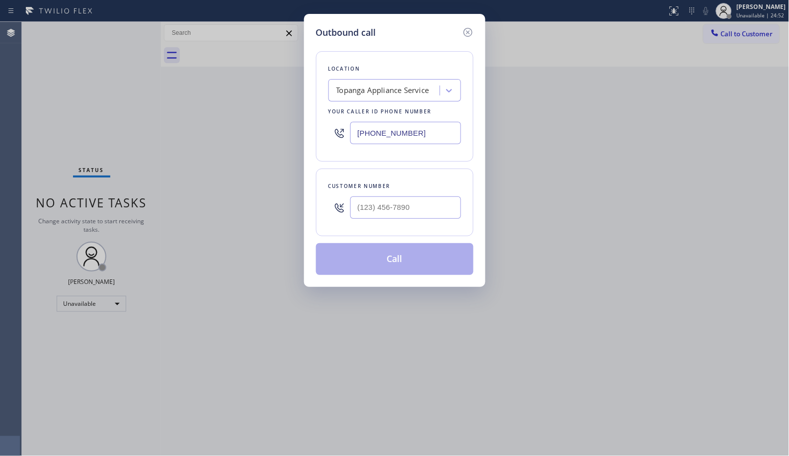
drag, startPoint x: 421, startPoint y: 137, endPoint x: 346, endPoint y: 107, distance: 81.4
click at [349, 111] on div "Location Topanga Appliance Service Your caller id phone number [PHONE_NUMBER]" at bounding box center [395, 106] width 158 height 110
paste input "text"
type input "[PHONE_NUMBER]"
click at [436, 236] on div "Location Topanga Appliance Service Your caller id phone number [PHONE_NUMBER] C…" at bounding box center [395, 157] width 158 height 236
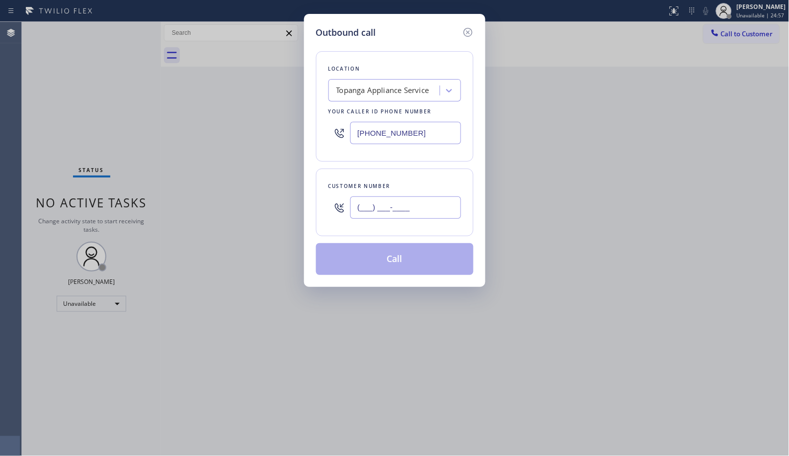
drag, startPoint x: 328, startPoint y: 197, endPoint x: 299, endPoint y: 162, distance: 45.1
click at [299, 189] on div "Outbound call Location Topanga Appliance Service Your caller id phone number [P…" at bounding box center [394, 228] width 789 height 456
paste input "818) 324-5700"
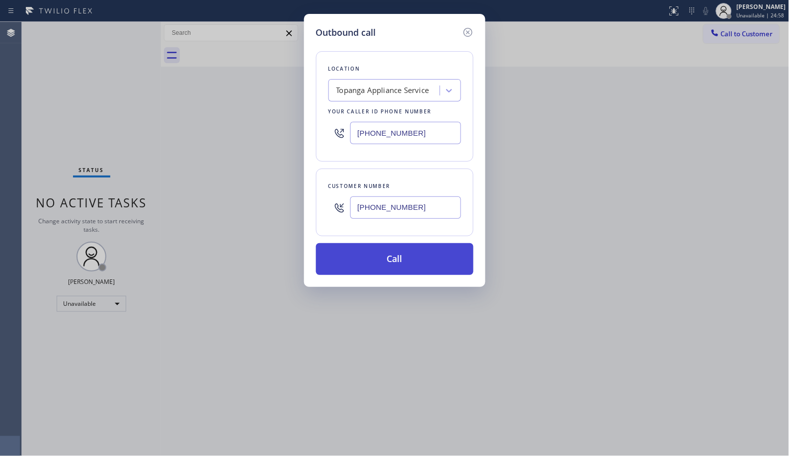
type input "[PHONE_NUMBER]"
click at [397, 260] on button "Call" at bounding box center [395, 259] width 158 height 32
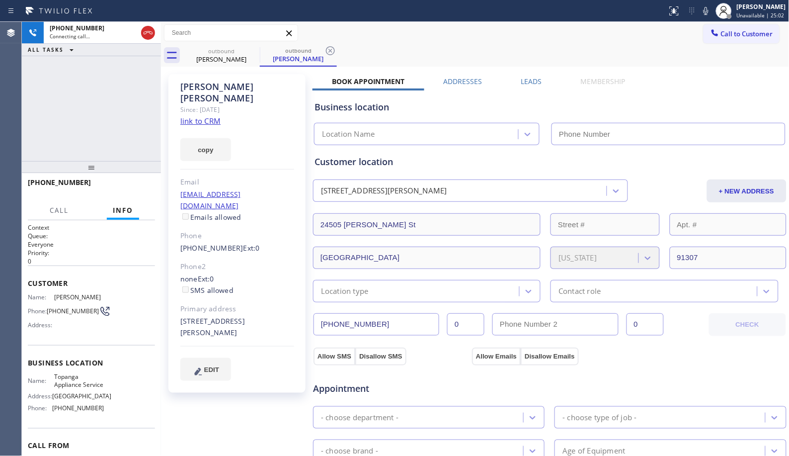
drag, startPoint x: 84, startPoint y: 118, endPoint x: 118, endPoint y: 109, distance: 34.9
click at [84, 118] on div "[PHONE_NUMBER] Connecting call… ALL TASKS ALL TASKS ACTIVE TASKS TASKS IN WRAP …" at bounding box center [91, 91] width 139 height 139
type input "[PHONE_NUMBER]"
click at [331, 53] on icon at bounding box center [330, 51] width 12 height 12
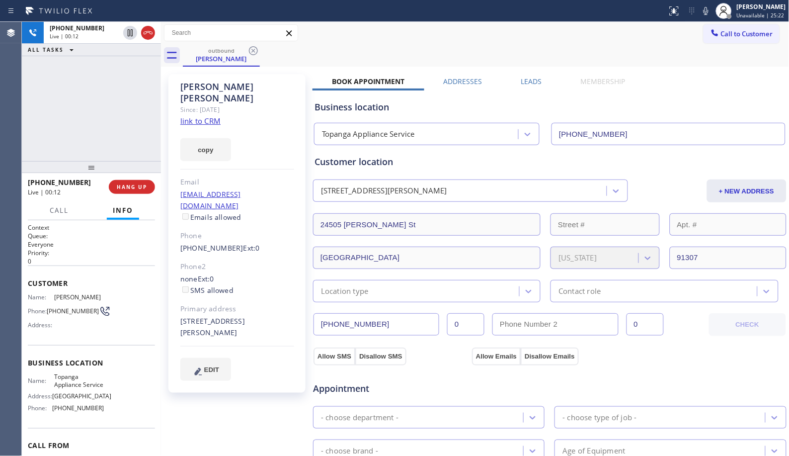
drag, startPoint x: 315, startPoint y: 57, endPoint x: 310, endPoint y: 54, distance: 6.7
click at [315, 56] on div "outbound [PERSON_NAME]" at bounding box center [486, 55] width 607 height 22
drag, startPoint x: 130, startPoint y: 187, endPoint x: 233, endPoint y: 85, distance: 144.4
click at [130, 187] on span "HANG UP" at bounding box center [132, 186] width 30 height 7
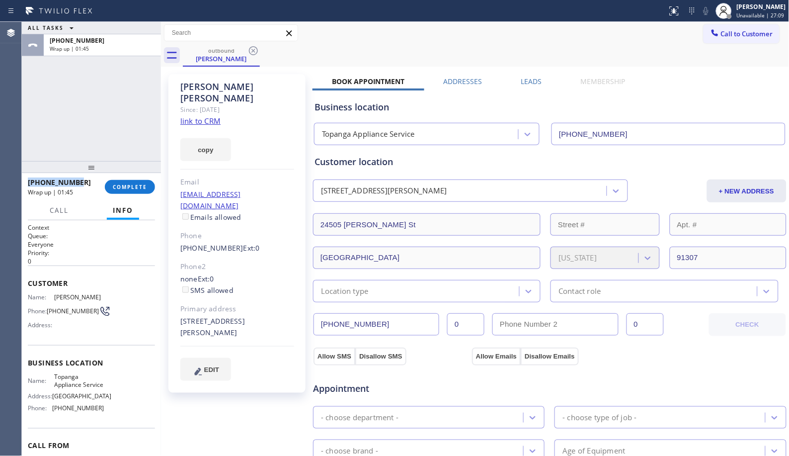
drag, startPoint x: 79, startPoint y: 180, endPoint x: 45, endPoint y: 176, distance: 34.0
click at [36, 175] on div "ALL TASKS ALL TASKS ACTIVE TASKS TASKS IN WRAP UP [PHONE_NUMBER] Wrap up | 01:4…" at bounding box center [91, 239] width 139 height 434
copy span "[PHONE_NUMBER]"
click at [92, 173] on div at bounding box center [91, 167] width 139 height 12
drag, startPoint x: 86, startPoint y: 181, endPoint x: 37, endPoint y: 178, distance: 49.3
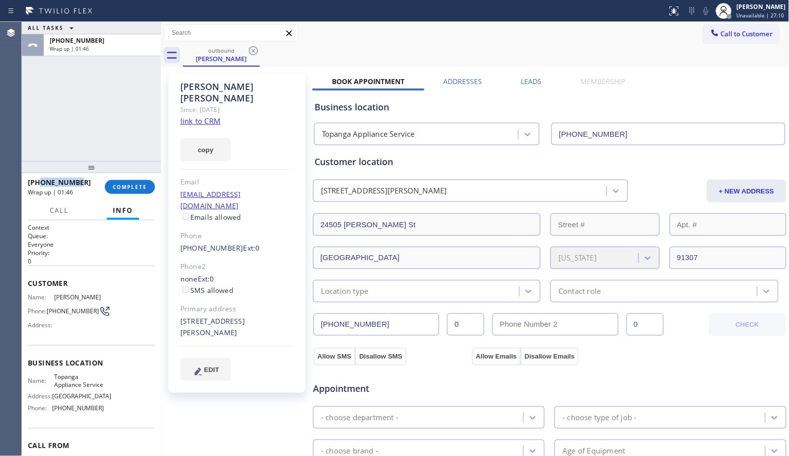
click at [38, 180] on div "[PHONE_NUMBER]" at bounding box center [63, 181] width 70 height 9
click at [37, 177] on span "[PHONE_NUMBER]" at bounding box center [59, 181] width 63 height 9
drag, startPoint x: 79, startPoint y: 181, endPoint x: 36, endPoint y: 178, distance: 42.9
click at [36, 178] on div "[PHONE_NUMBER]" at bounding box center [63, 181] width 70 height 9
copy span "8183245700"
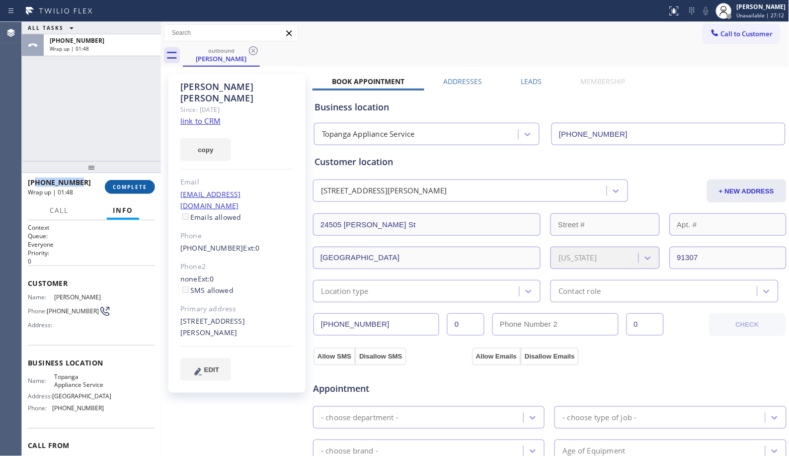
click at [131, 185] on span "COMPLETE" at bounding box center [130, 186] width 34 height 7
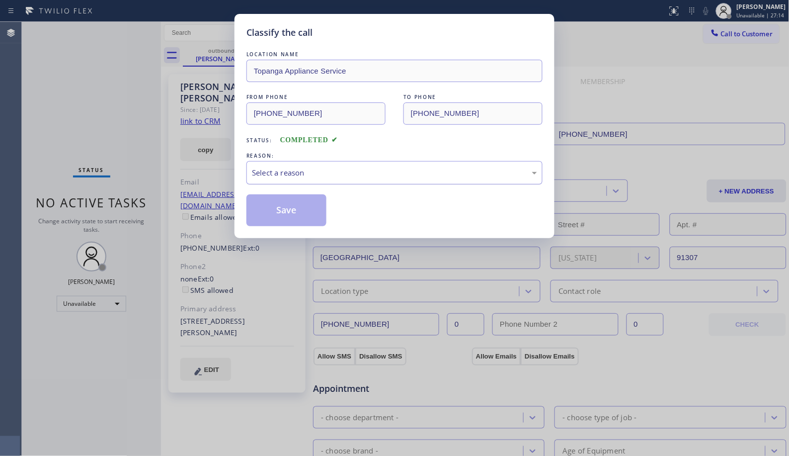
click at [457, 170] on div "Select a reason" at bounding box center [394, 172] width 285 height 11
click at [326, 238] on div "Classify the call LOCATION NAME Topanga Appliance Service FROM PHONE [PHONE_NUM…" at bounding box center [394, 228] width 789 height 456
click at [313, 215] on button "Save" at bounding box center [286, 210] width 80 height 32
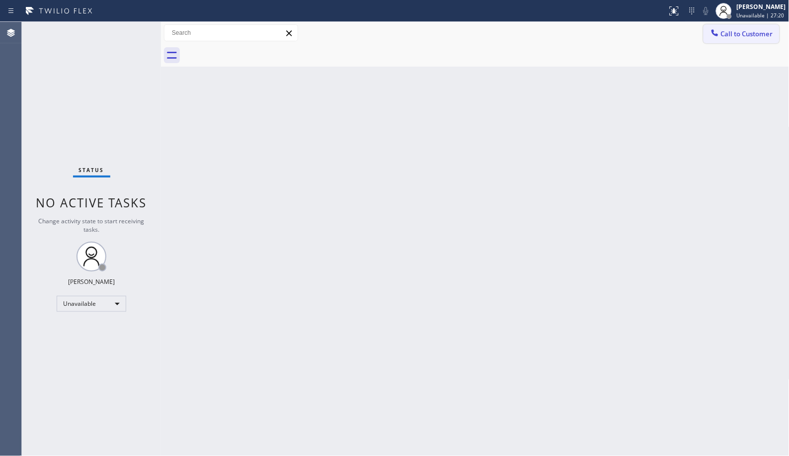
click at [742, 37] on span "Call to Customer" at bounding box center [747, 33] width 52 height 9
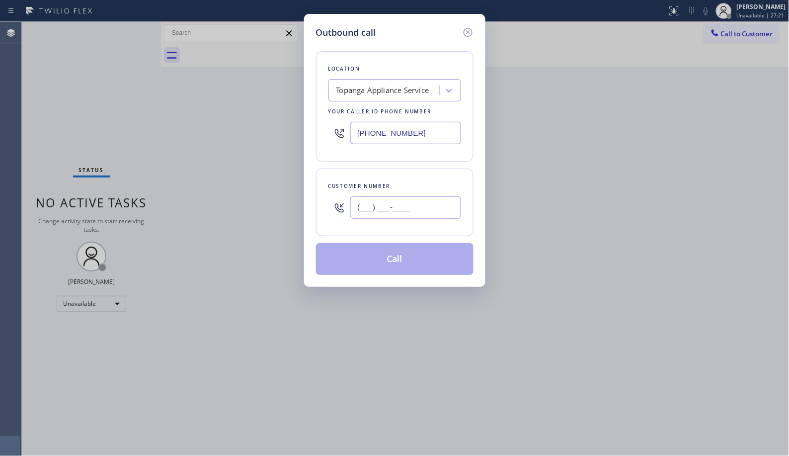
drag, startPoint x: 418, startPoint y: 209, endPoint x: 306, endPoint y: 191, distance: 113.8
click at [307, 193] on div "Outbound call Location Topanga Appliance Service Your caller id phone number [P…" at bounding box center [394, 150] width 181 height 273
paste input "818) 324-5700"
type input "[PHONE_NUMBER]"
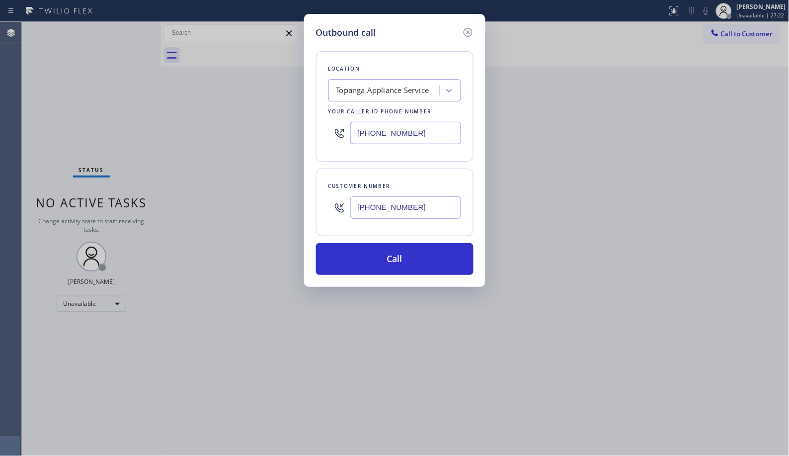
drag, startPoint x: 400, startPoint y: 269, endPoint x: 366, endPoint y: 1, distance: 269.9
click at [400, 267] on button "Call" at bounding box center [395, 259] width 158 height 32
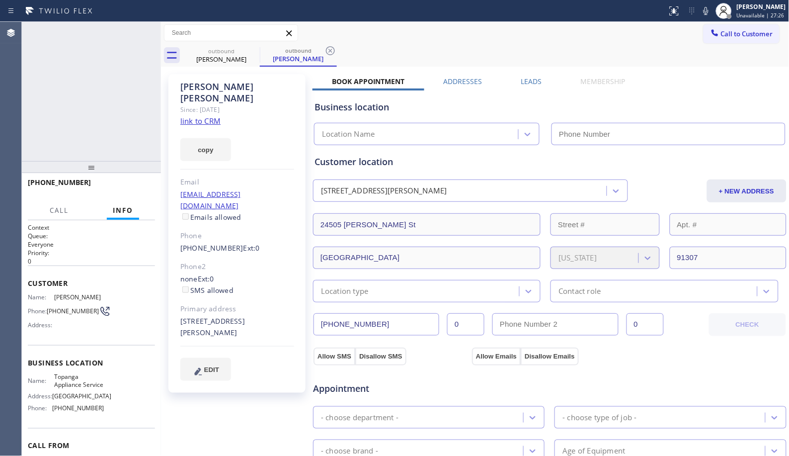
type input "[PHONE_NUMBER]"
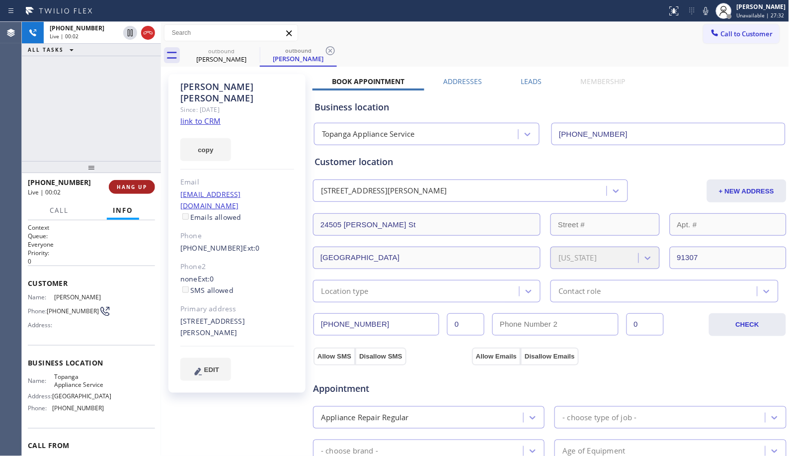
click at [141, 192] on button "HANG UP" at bounding box center [132, 187] width 46 height 14
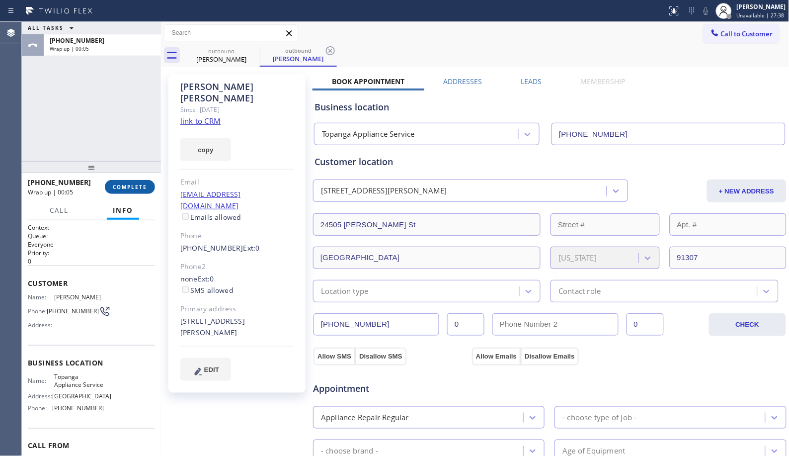
click at [133, 189] on span "COMPLETE" at bounding box center [130, 186] width 34 height 7
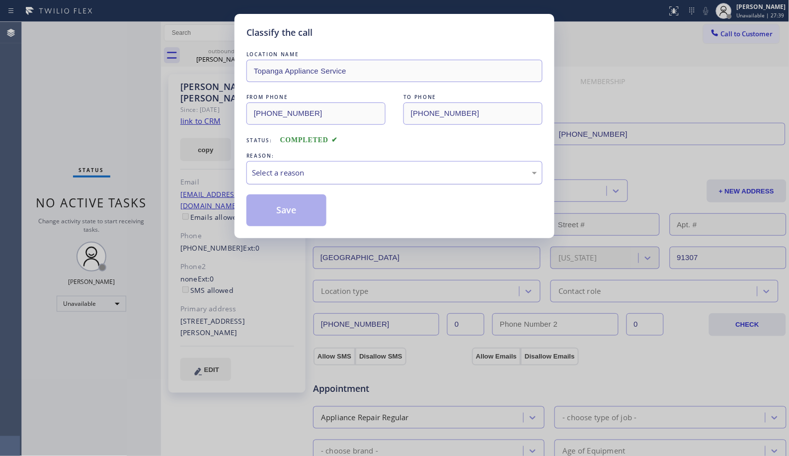
click at [322, 172] on div "Select a reason" at bounding box center [394, 172] width 285 height 11
click at [293, 217] on button "Save" at bounding box center [286, 210] width 80 height 32
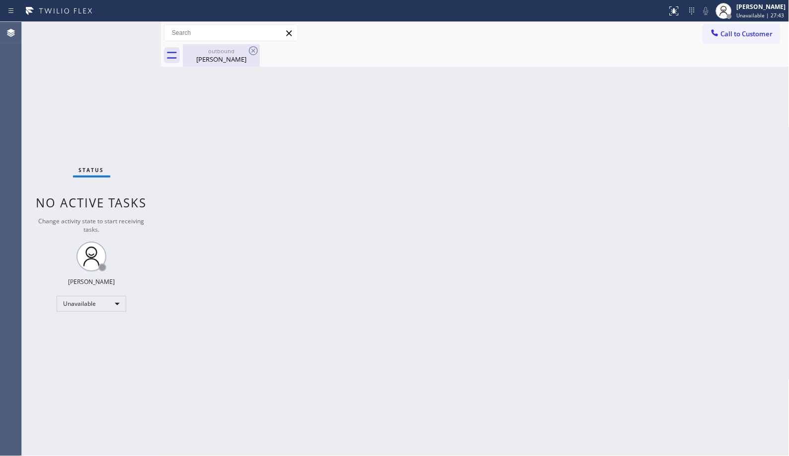
click at [214, 60] on div "[PERSON_NAME]" at bounding box center [221, 59] width 75 height 9
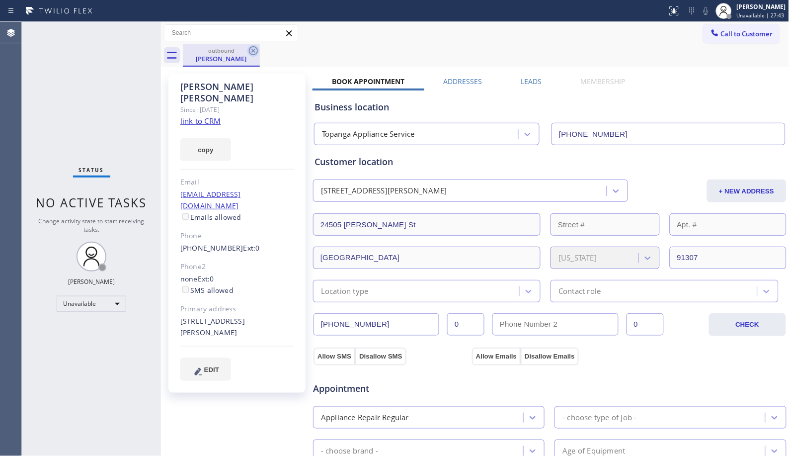
click at [247, 56] on icon at bounding box center [253, 51] width 12 height 12
